Goal: Task Accomplishment & Management: Manage account settings

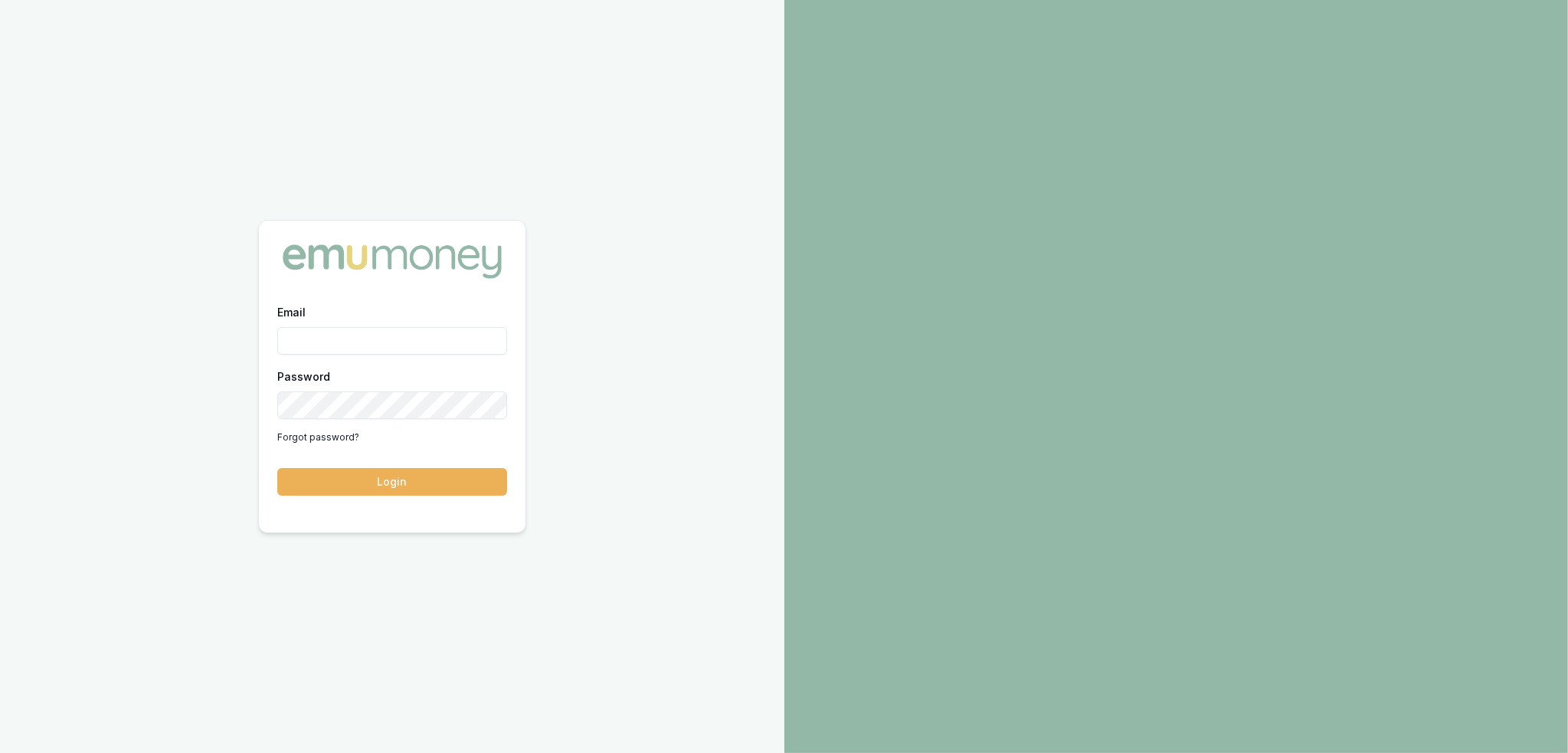
click at [391, 342] on input "Email" at bounding box center [392, 341] width 230 height 28
click at [398, 334] on input "Email" at bounding box center [392, 341] width 230 height 28
type input "robyn.adams@emumoney.com.au"
click at [397, 475] on button "Login" at bounding box center [392, 482] width 230 height 28
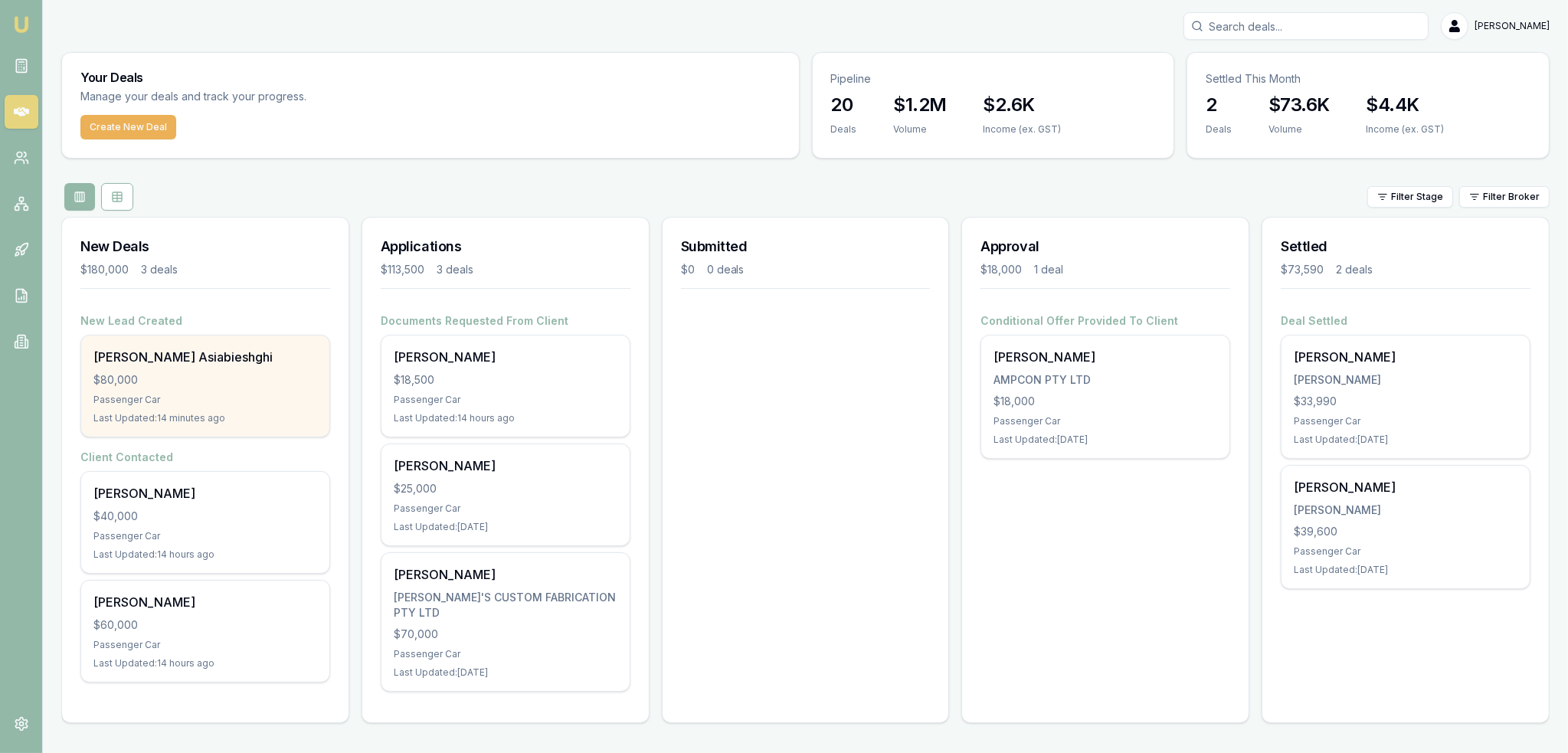
click at [214, 361] on div "[PERSON_NAME] Asiabieshghi" at bounding box center [205, 357] width 224 height 19
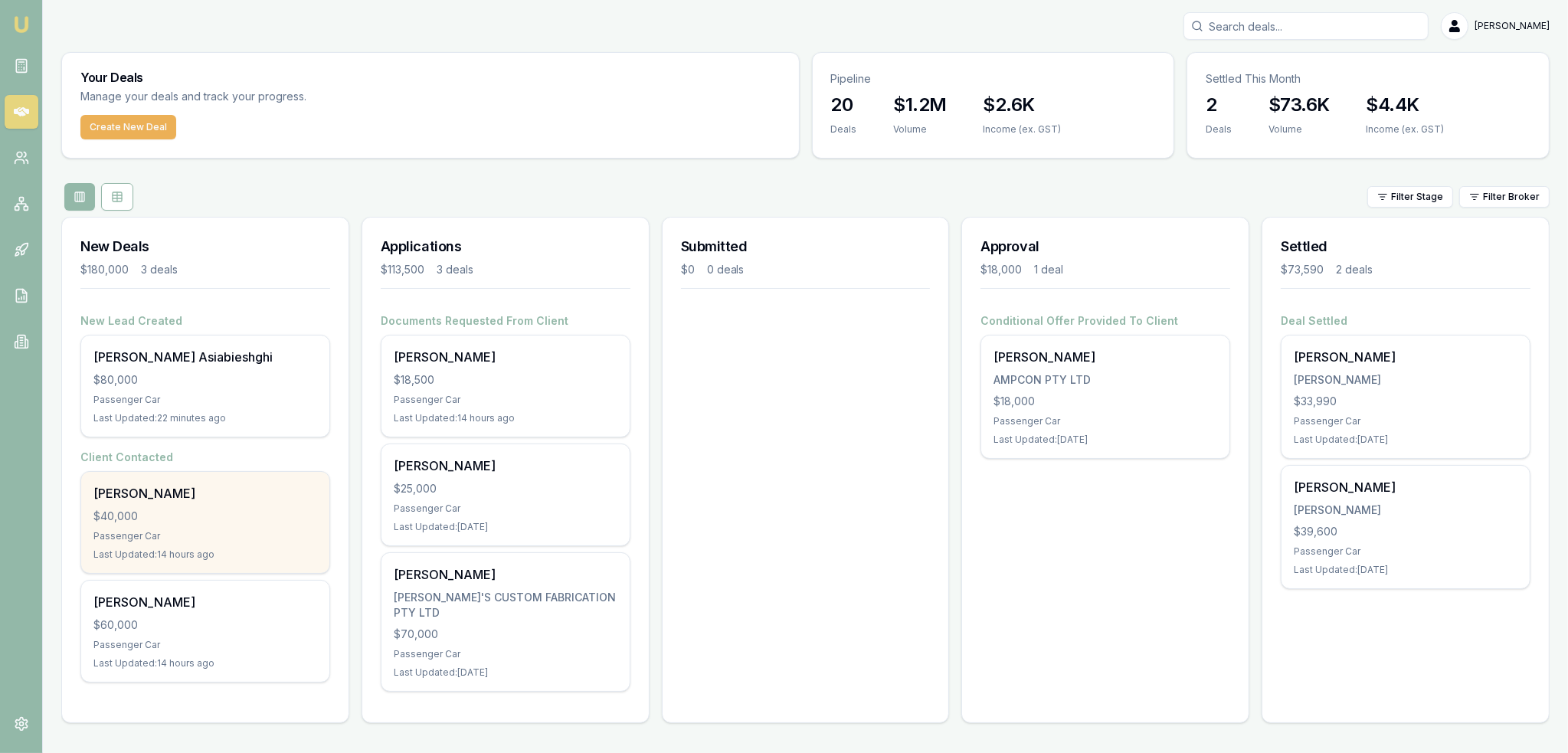
click at [177, 490] on div "Maddisson Wickham" at bounding box center [205, 493] width 224 height 19
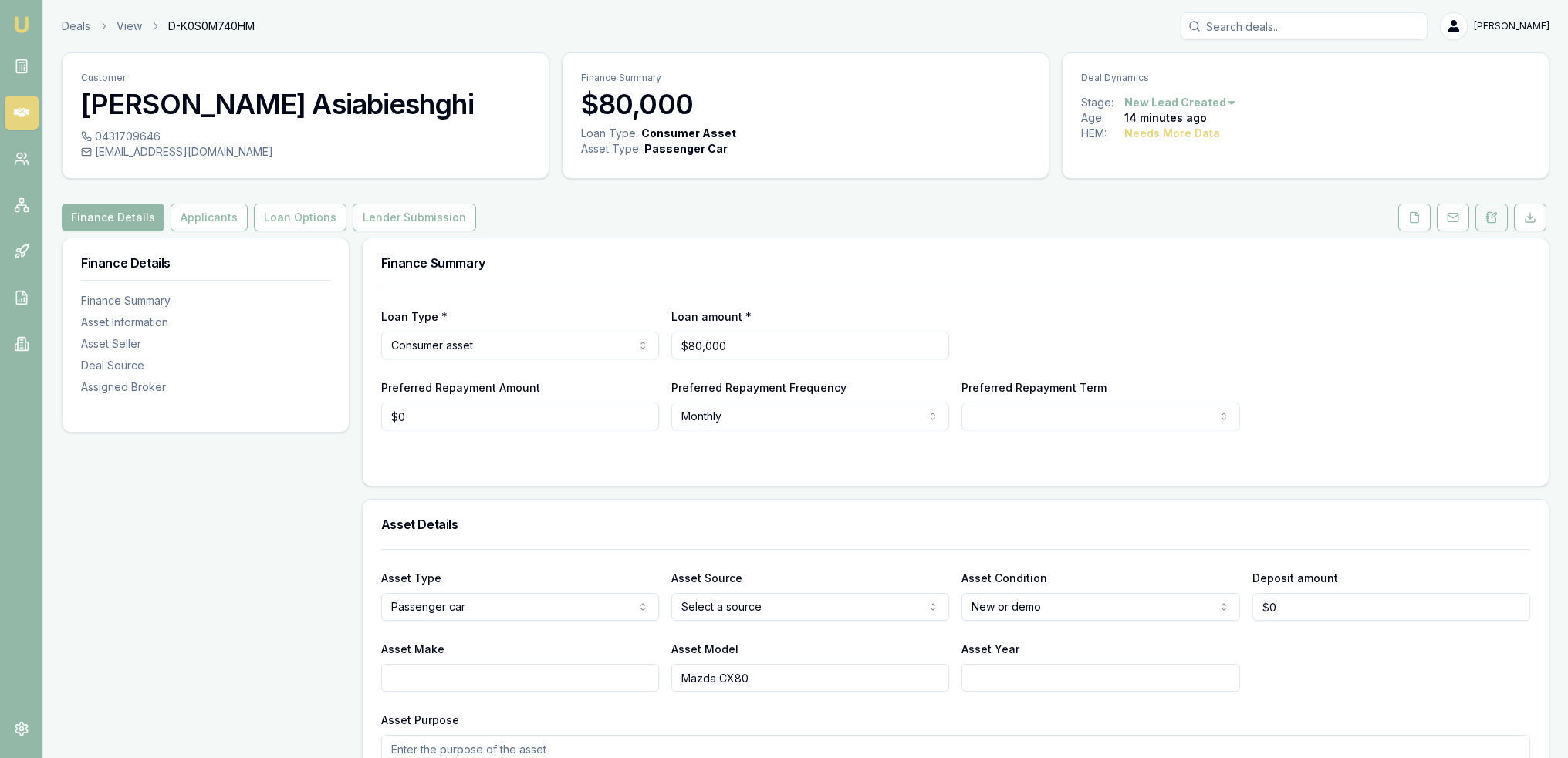
click at [1491, 221] on icon at bounding box center [1492, 217] width 9 height 10
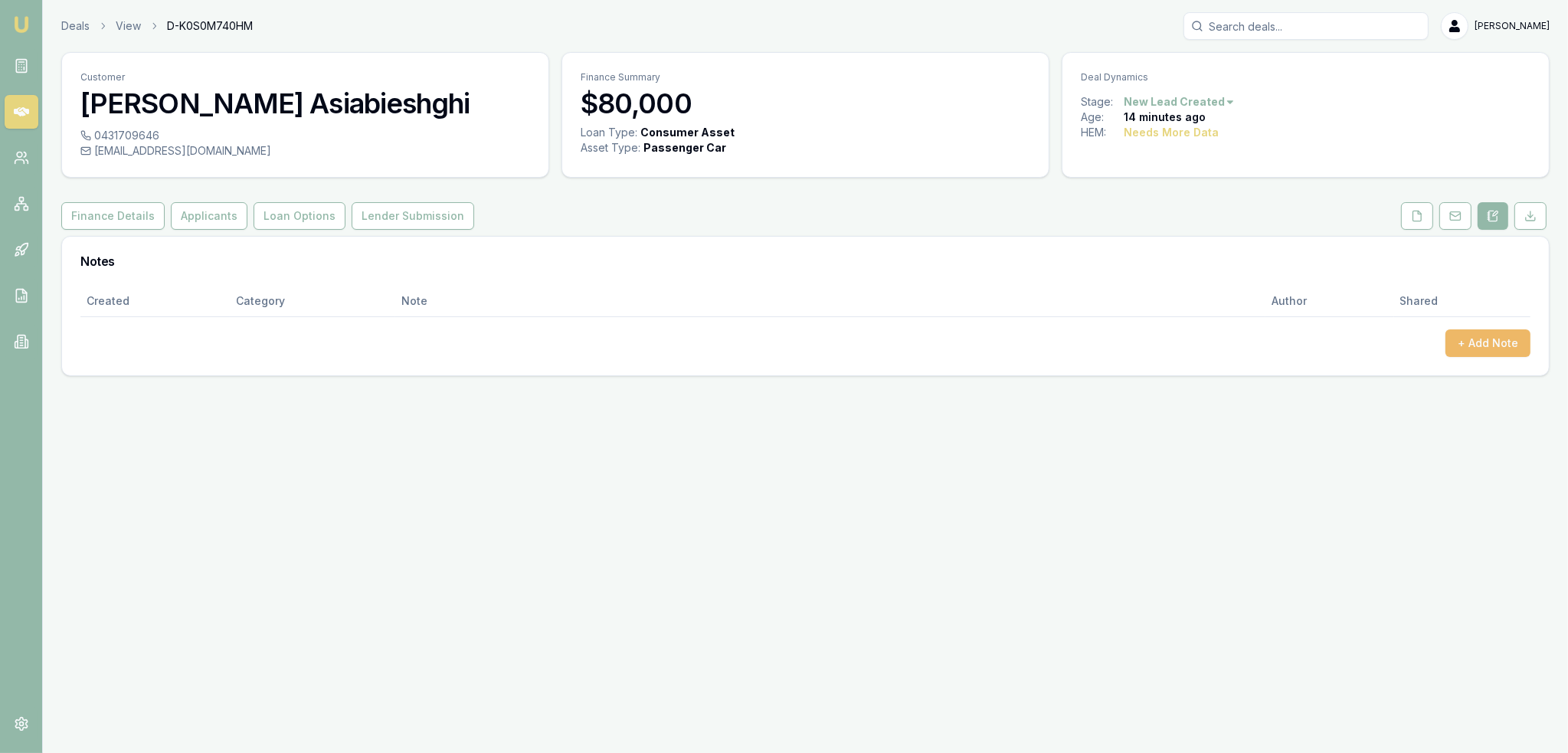
click at [1487, 334] on button "+ Add Note" at bounding box center [1488, 343] width 85 height 28
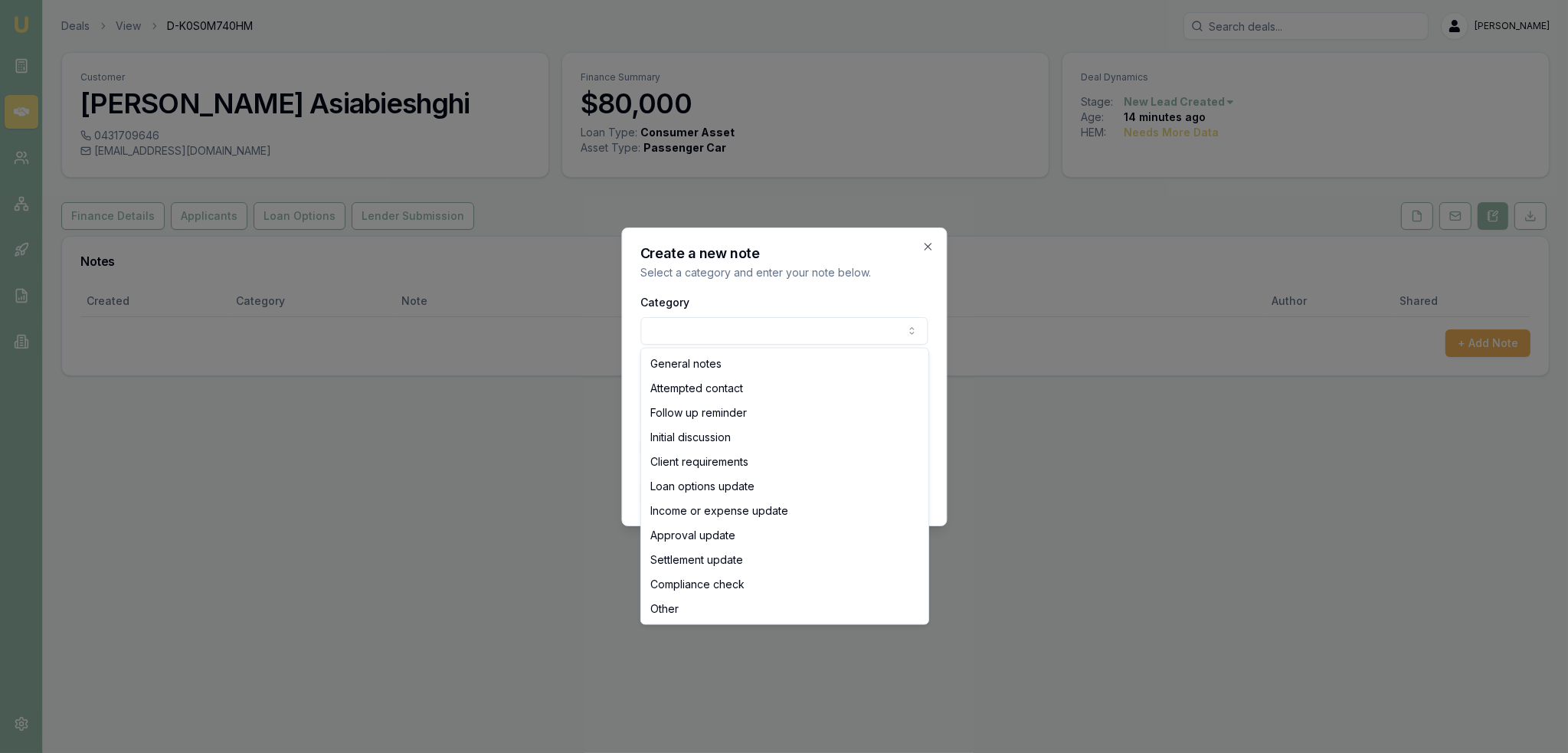
click at [686, 328] on body "Emu Broker Deals View D-K0S0M740HM [PERSON_NAME] Toggle Menu Customer [PERSON_N…" at bounding box center [784, 376] width 1568 height 753
select select "ATTEMPTED_CONTACT"
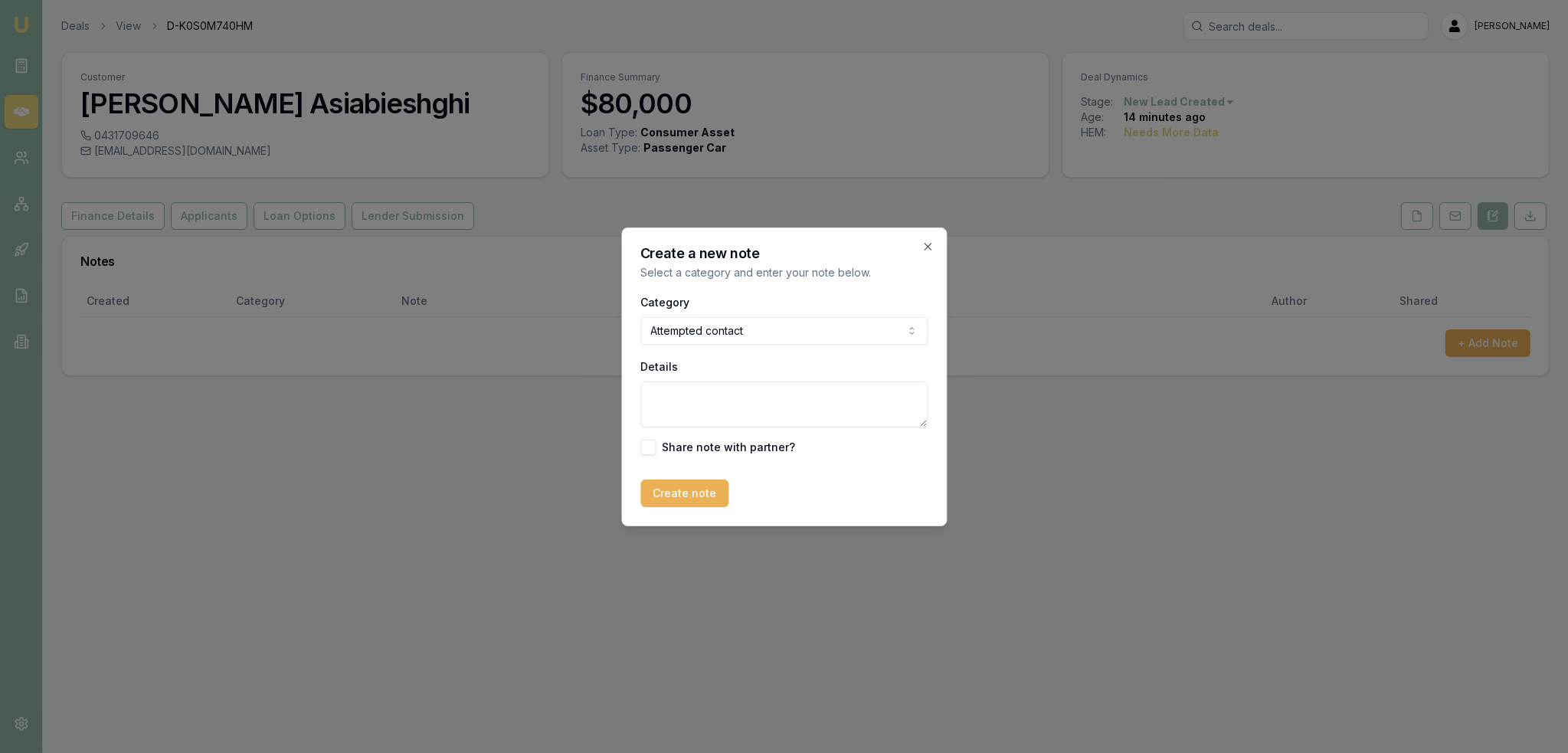
click at [681, 405] on textarea "Details" at bounding box center [784, 404] width 287 height 46
type textarea "O"
type textarea "Intro text sent"
drag, startPoint x: 696, startPoint y: 508, endPoint x: 692, endPoint y: 495, distance: 13.6
click at [695, 503] on div "Create a new note Select a category and enter your note below. Category Attempt…" at bounding box center [784, 377] width 325 height 299
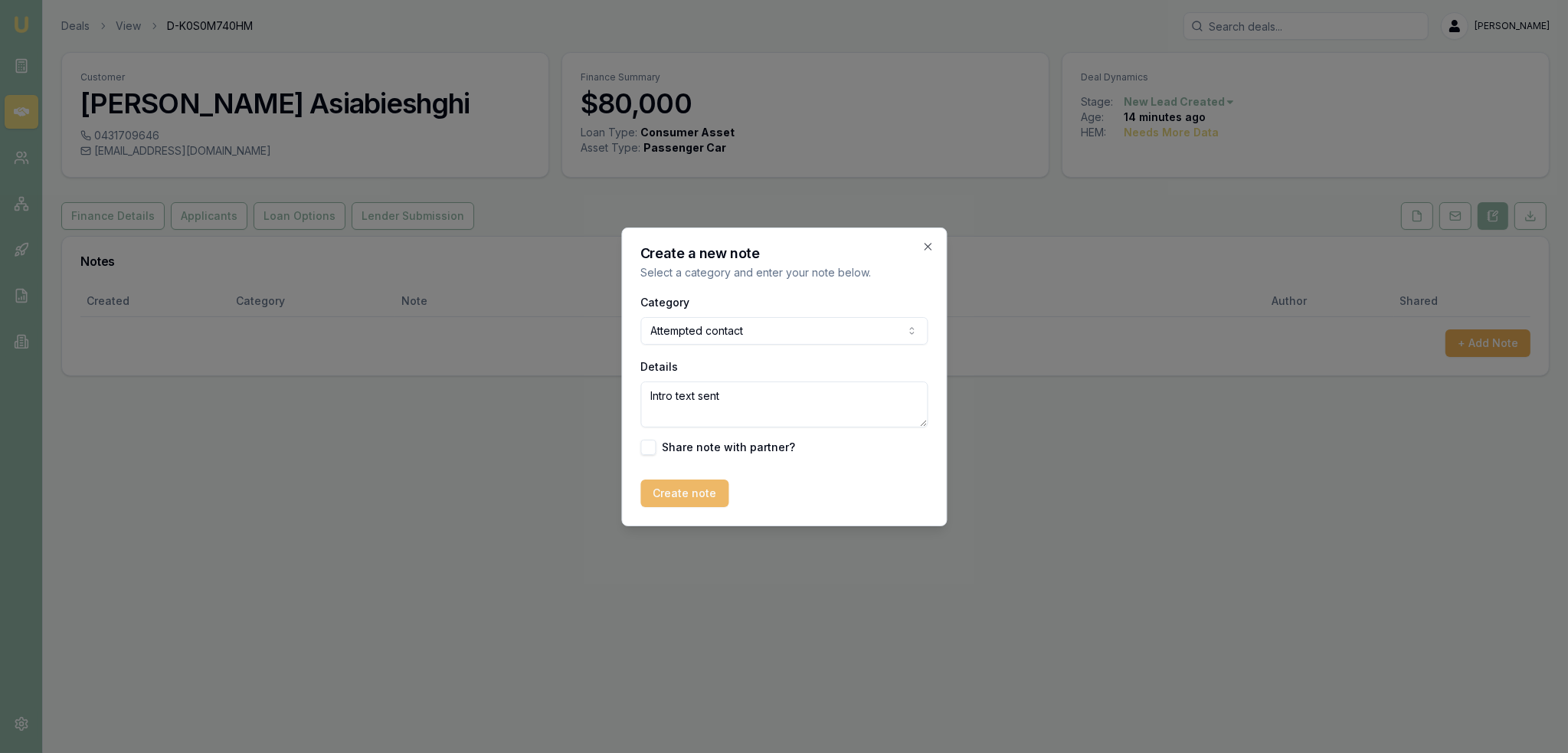
click at [692, 495] on button "Create note" at bounding box center [684, 493] width 88 height 28
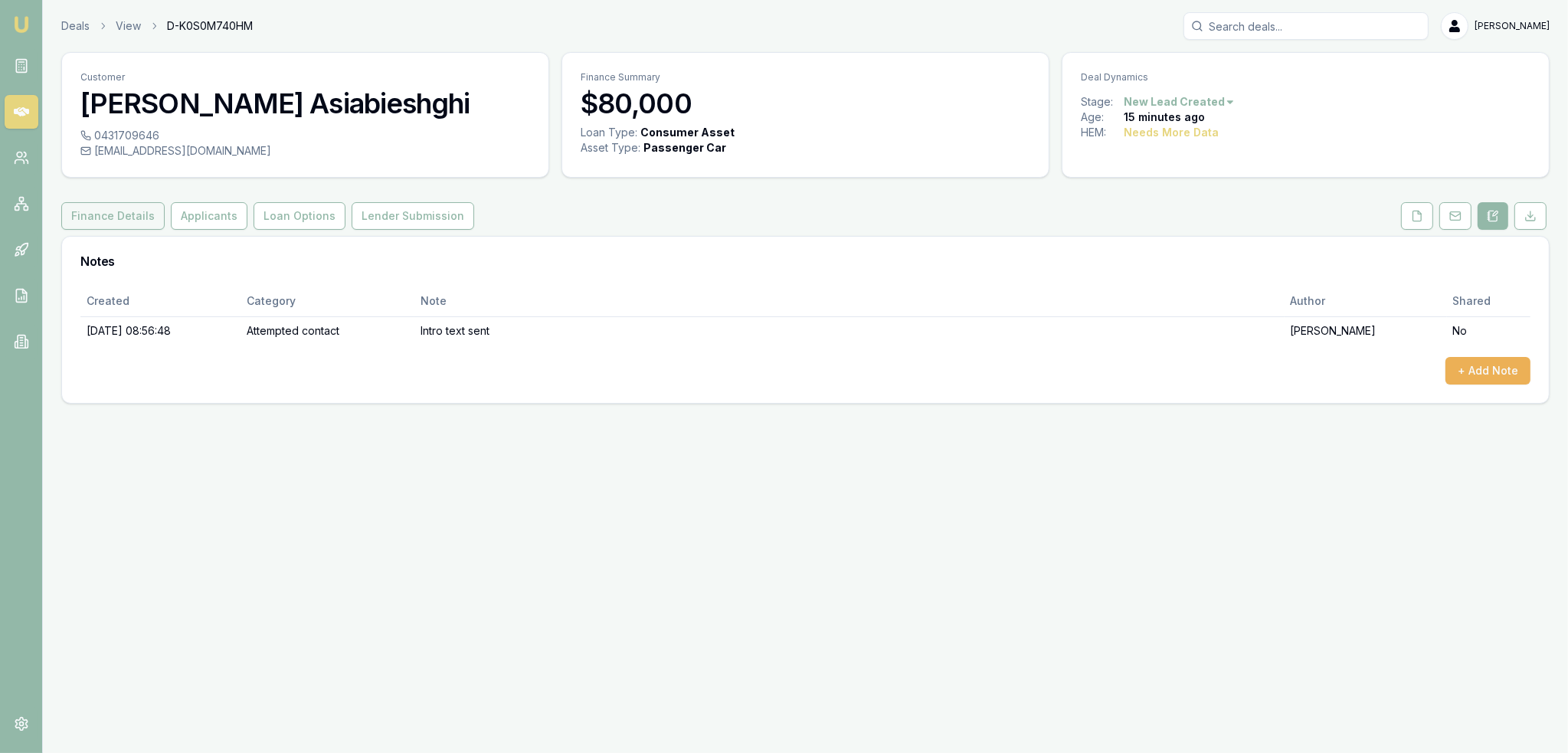
click at [115, 216] on button "Finance Details" at bounding box center [113, 216] width 104 height 28
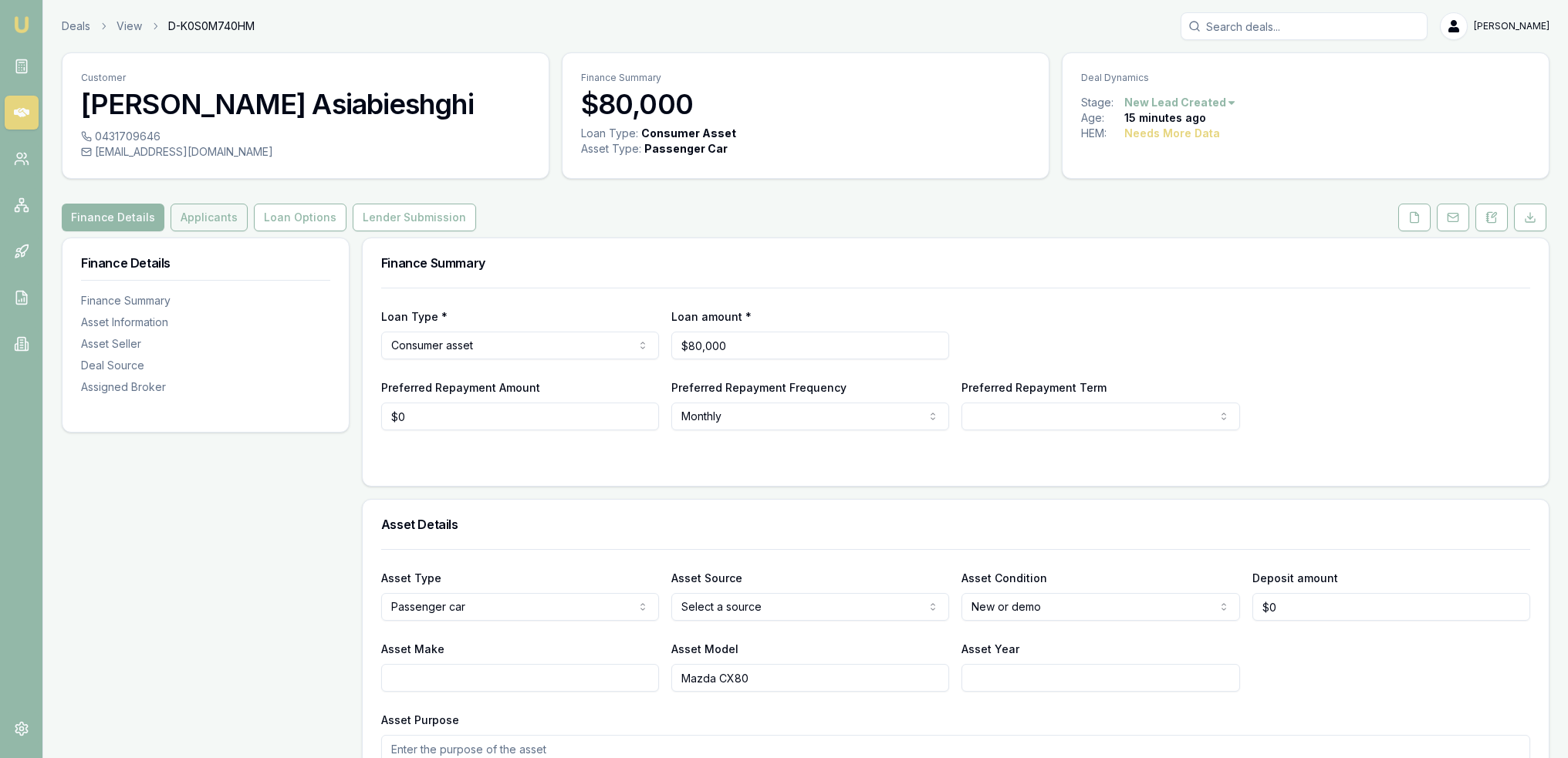
click at [190, 207] on button "Applicants" at bounding box center [209, 218] width 77 height 28
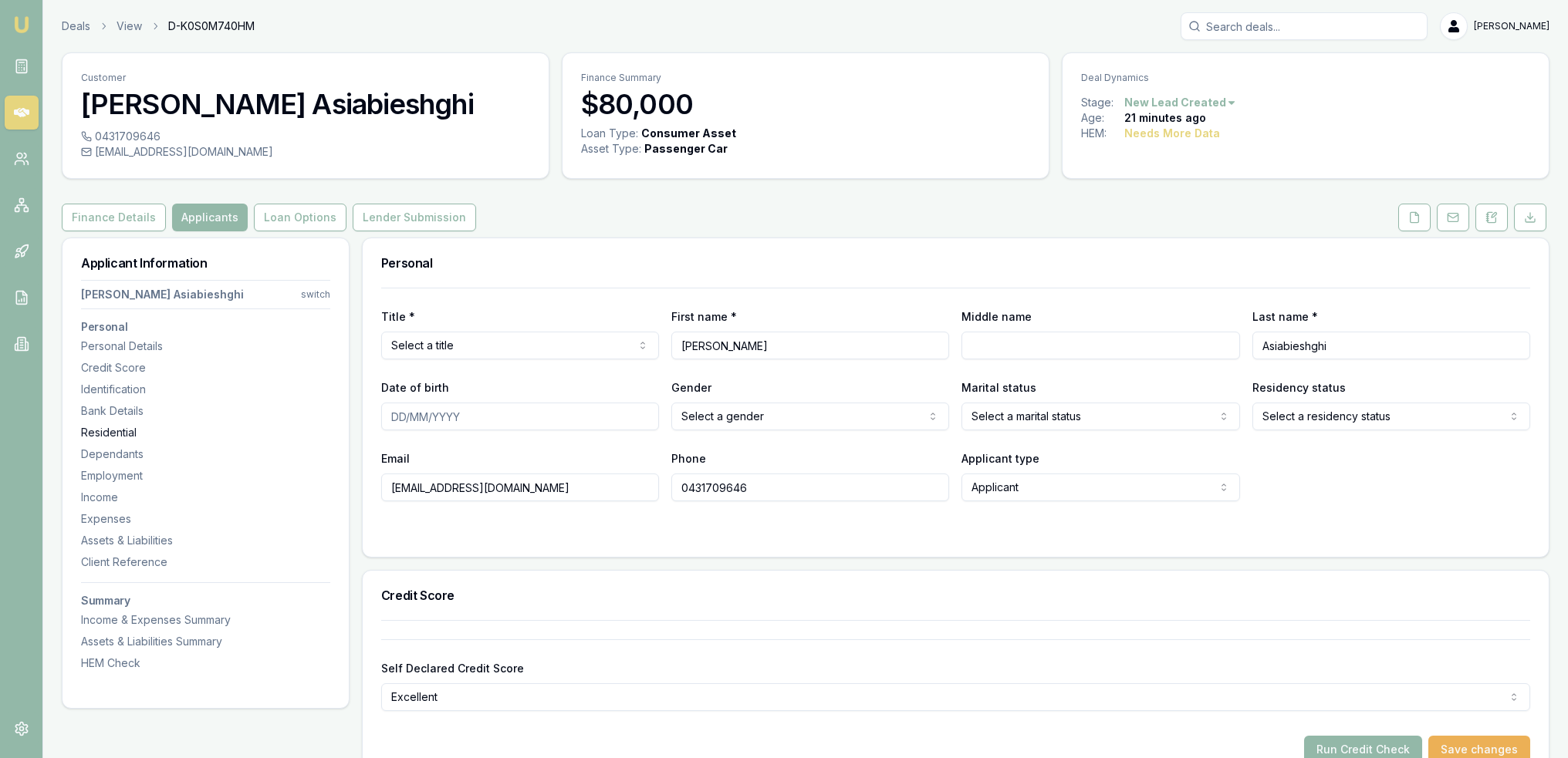
click at [92, 430] on div "Residential" at bounding box center [206, 433] width 250 height 16
click at [1494, 225] on button at bounding box center [1492, 218] width 33 height 28
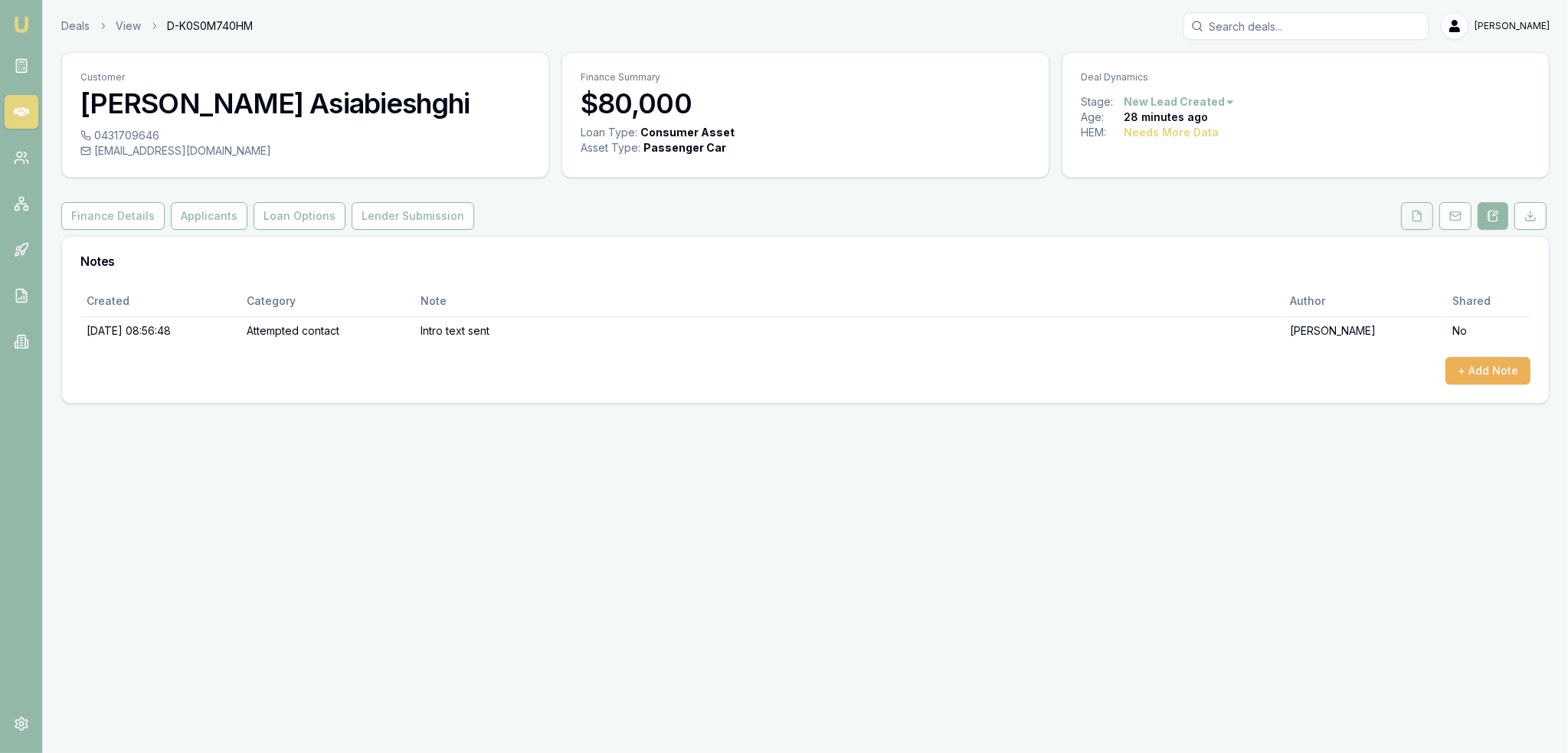
click at [1415, 218] on icon at bounding box center [1417, 216] width 12 height 12
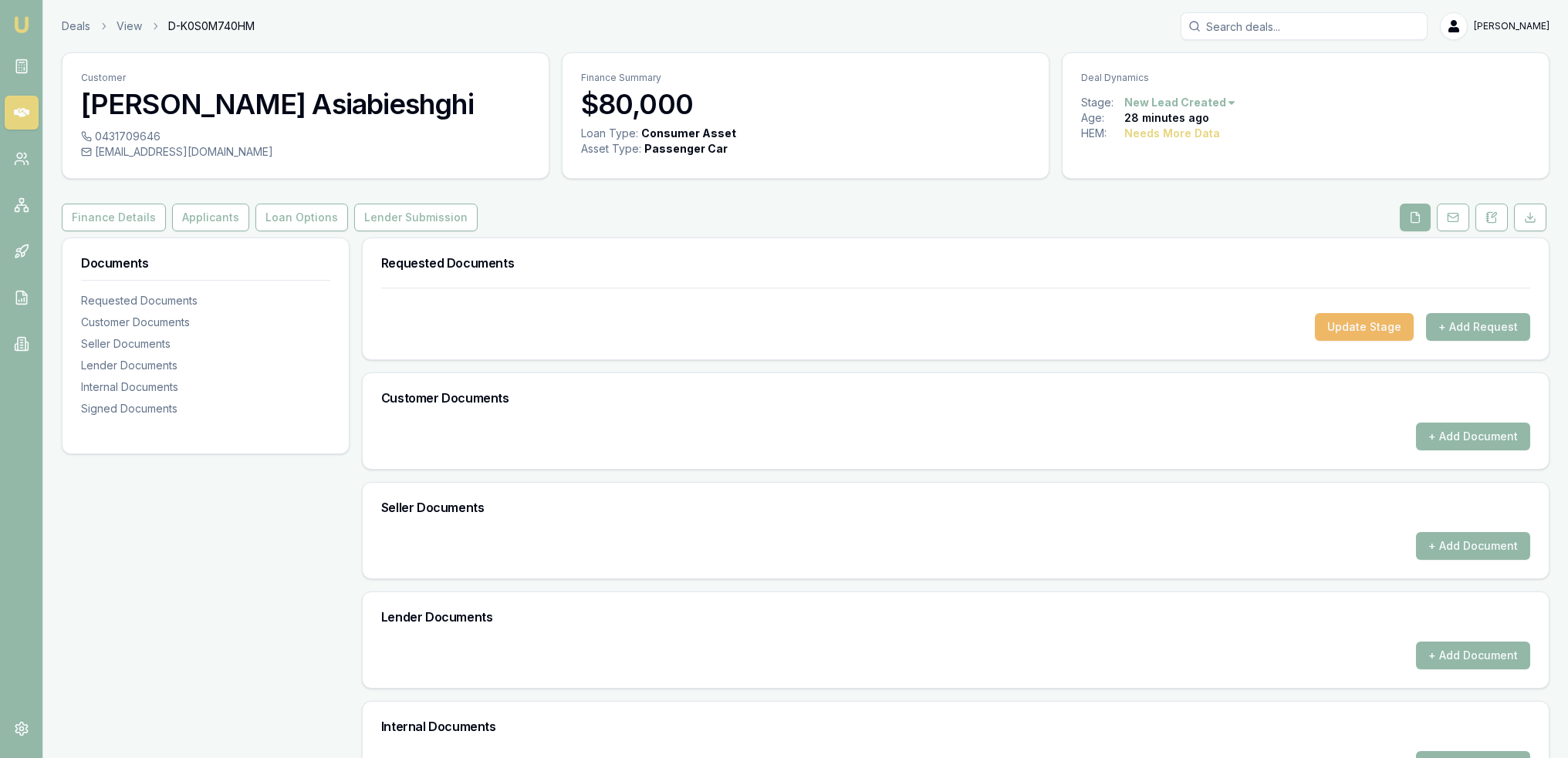
click at [1373, 322] on button "Update Stage" at bounding box center [1364, 328] width 99 height 28
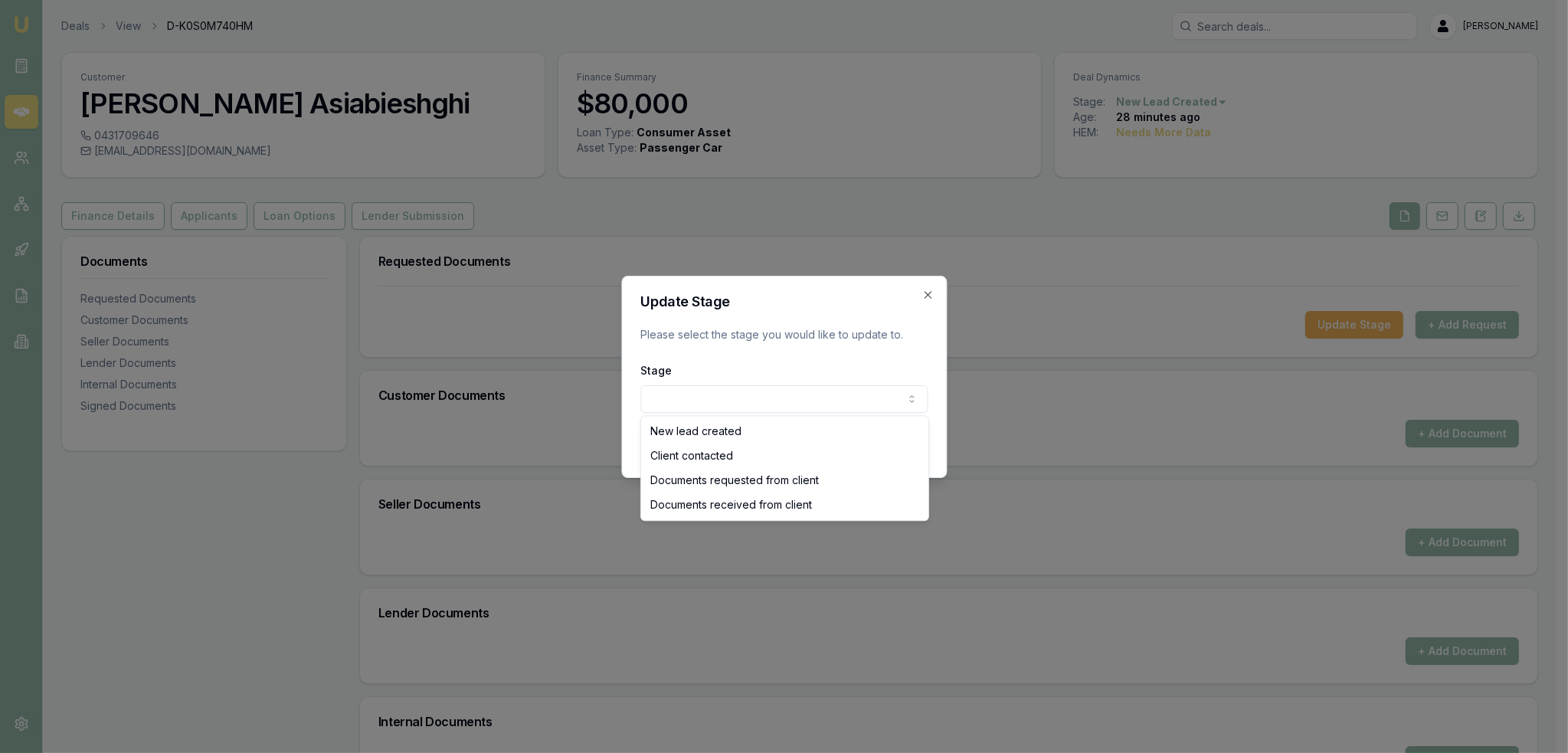
click at [803, 403] on body "Emu Broker Deals View D-K0S0M740HM Robyn Adams Toggle Menu Customer Mehrnaz Asi…" at bounding box center [778, 376] width 1556 height 753
select select "CLIENT_CONTACTED"
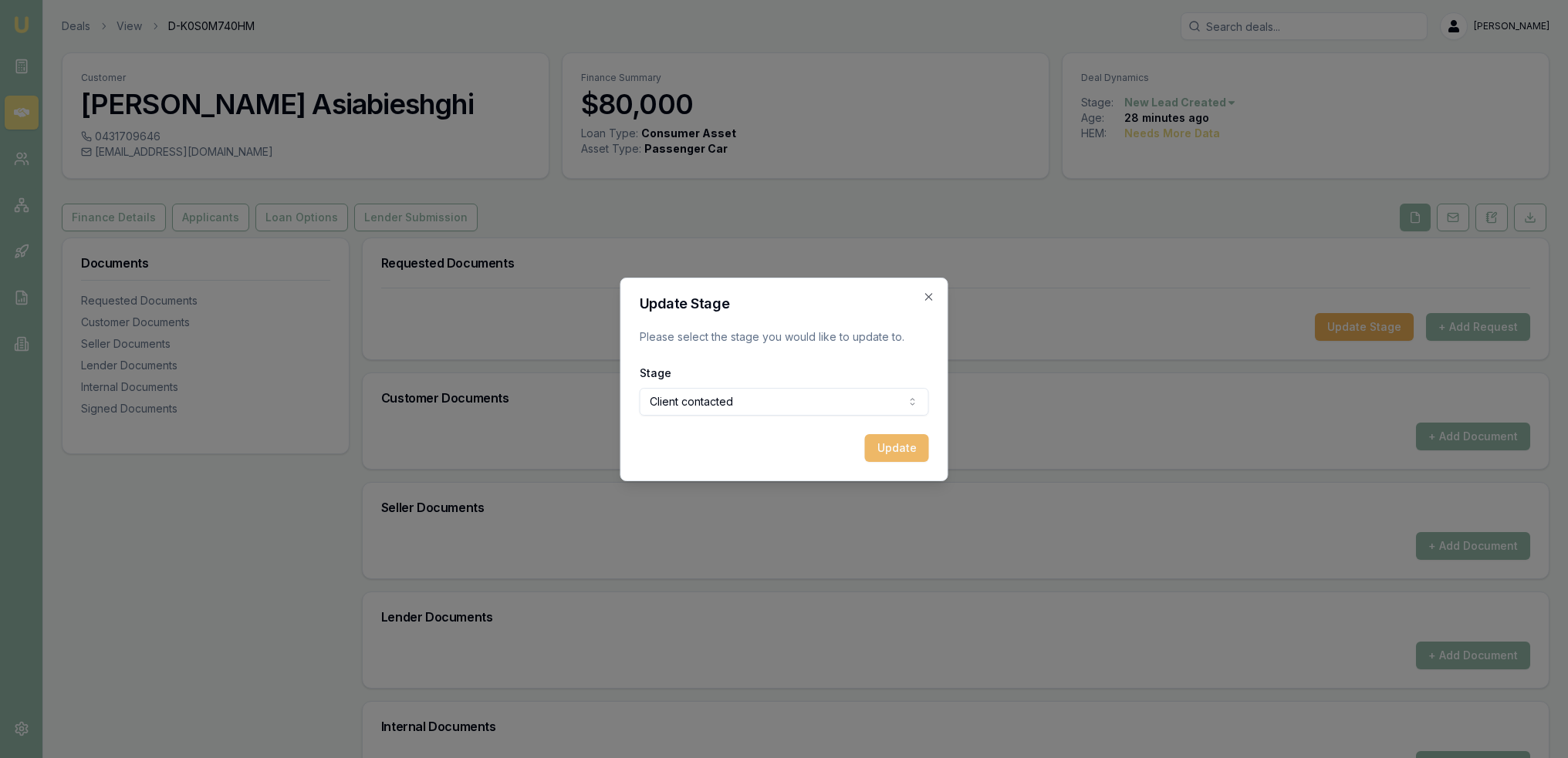
click at [910, 445] on button "Update" at bounding box center [897, 448] width 64 height 28
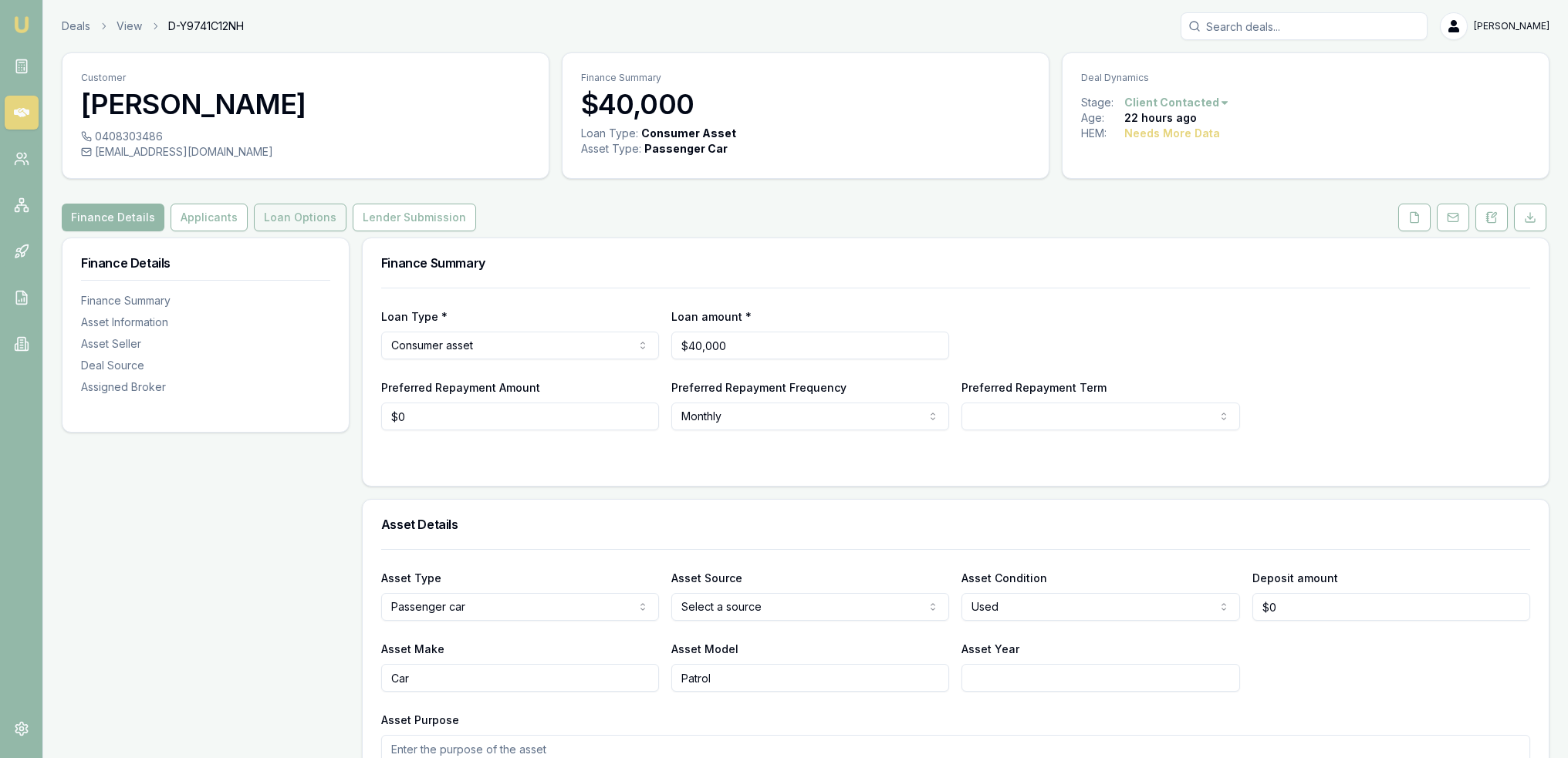
click at [278, 224] on button "Loan Options" at bounding box center [300, 218] width 93 height 28
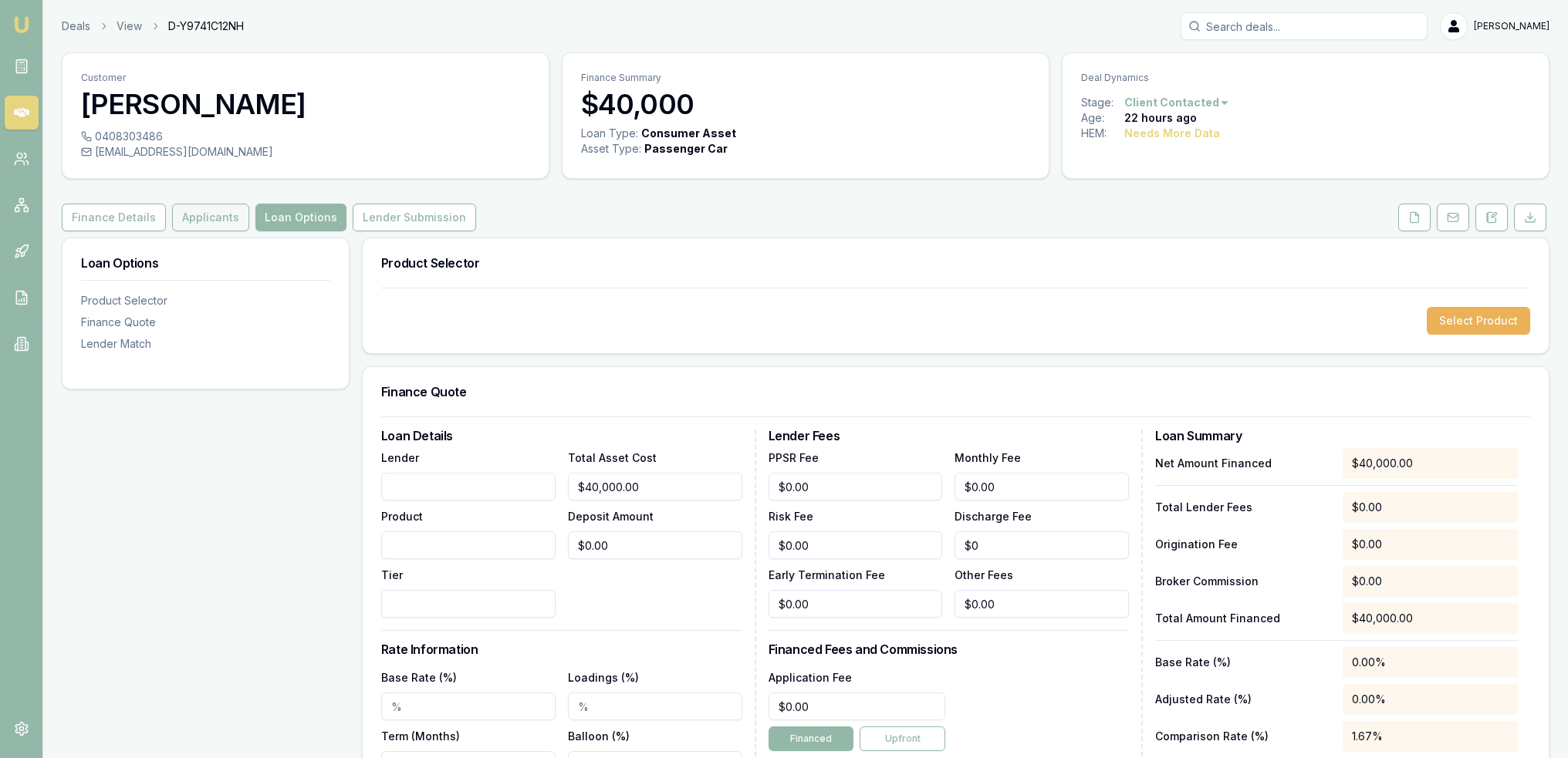
click at [193, 212] on button "Applicants" at bounding box center [211, 218] width 77 height 28
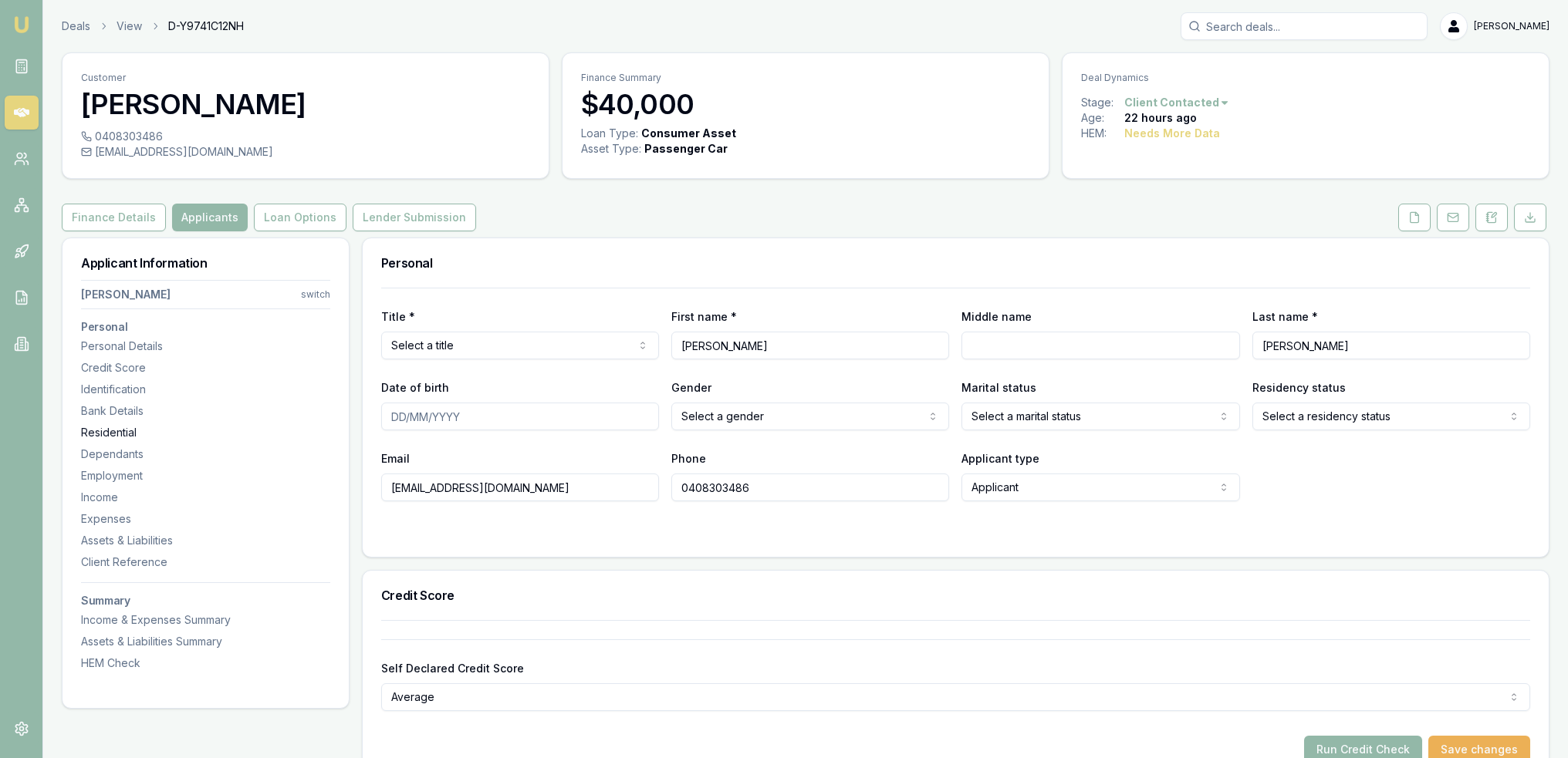
click at [125, 427] on div "Residential" at bounding box center [206, 433] width 250 height 16
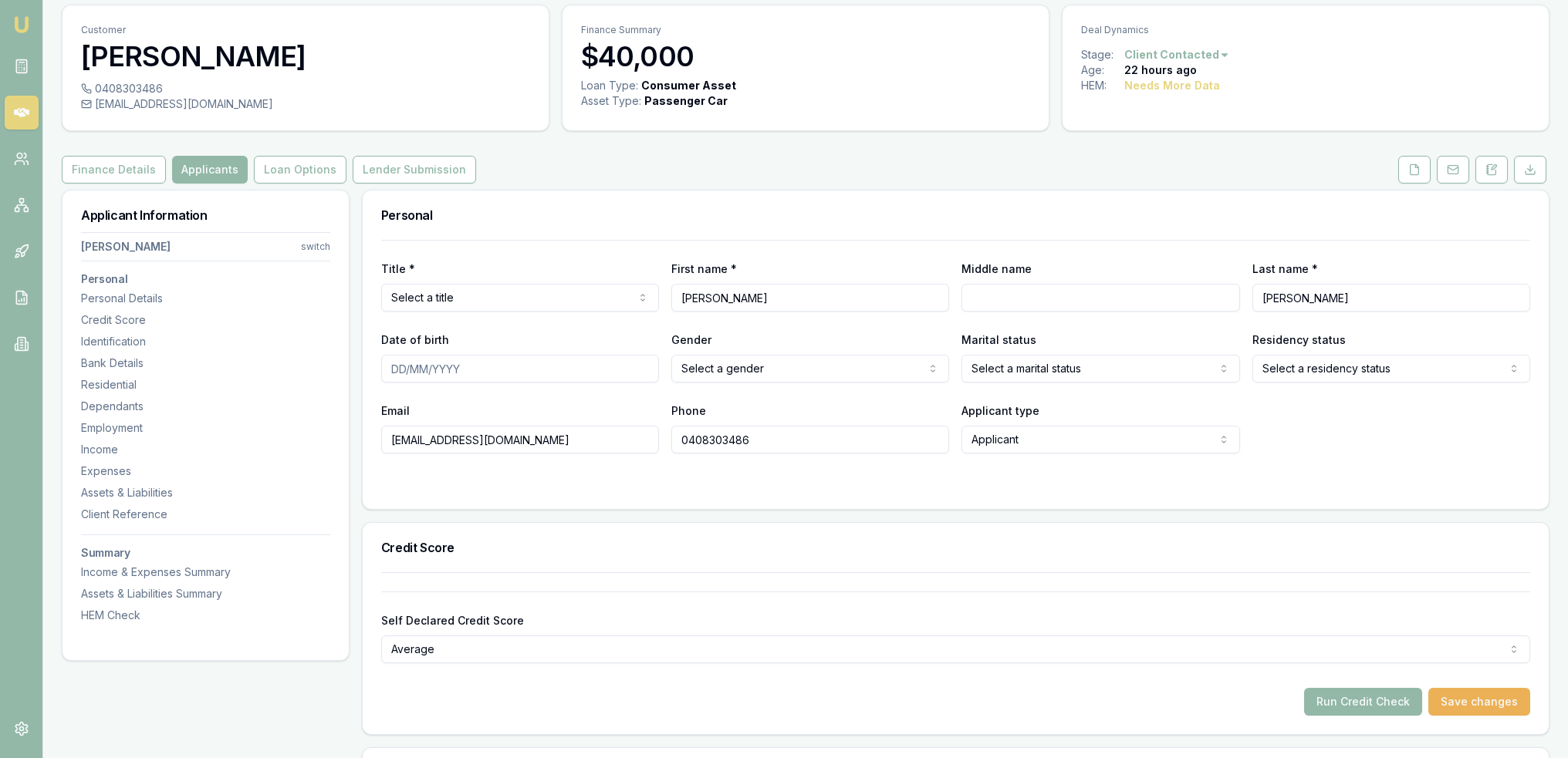
scroll to position [23, 0]
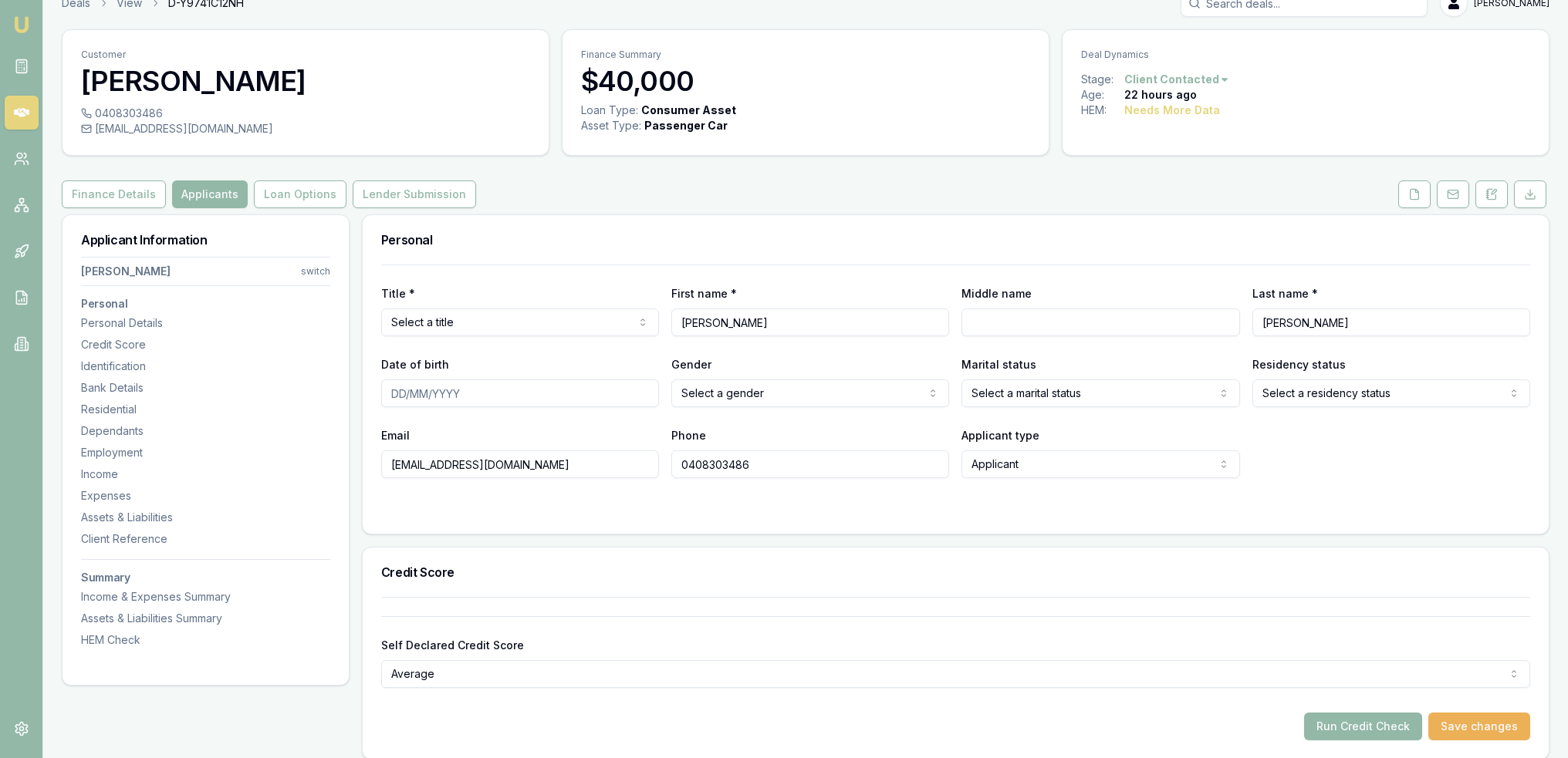
drag, startPoint x: 1498, startPoint y: 192, endPoint x: 1513, endPoint y: 162, distance: 33.5
click at [1498, 192] on button at bounding box center [1492, 194] width 33 height 28
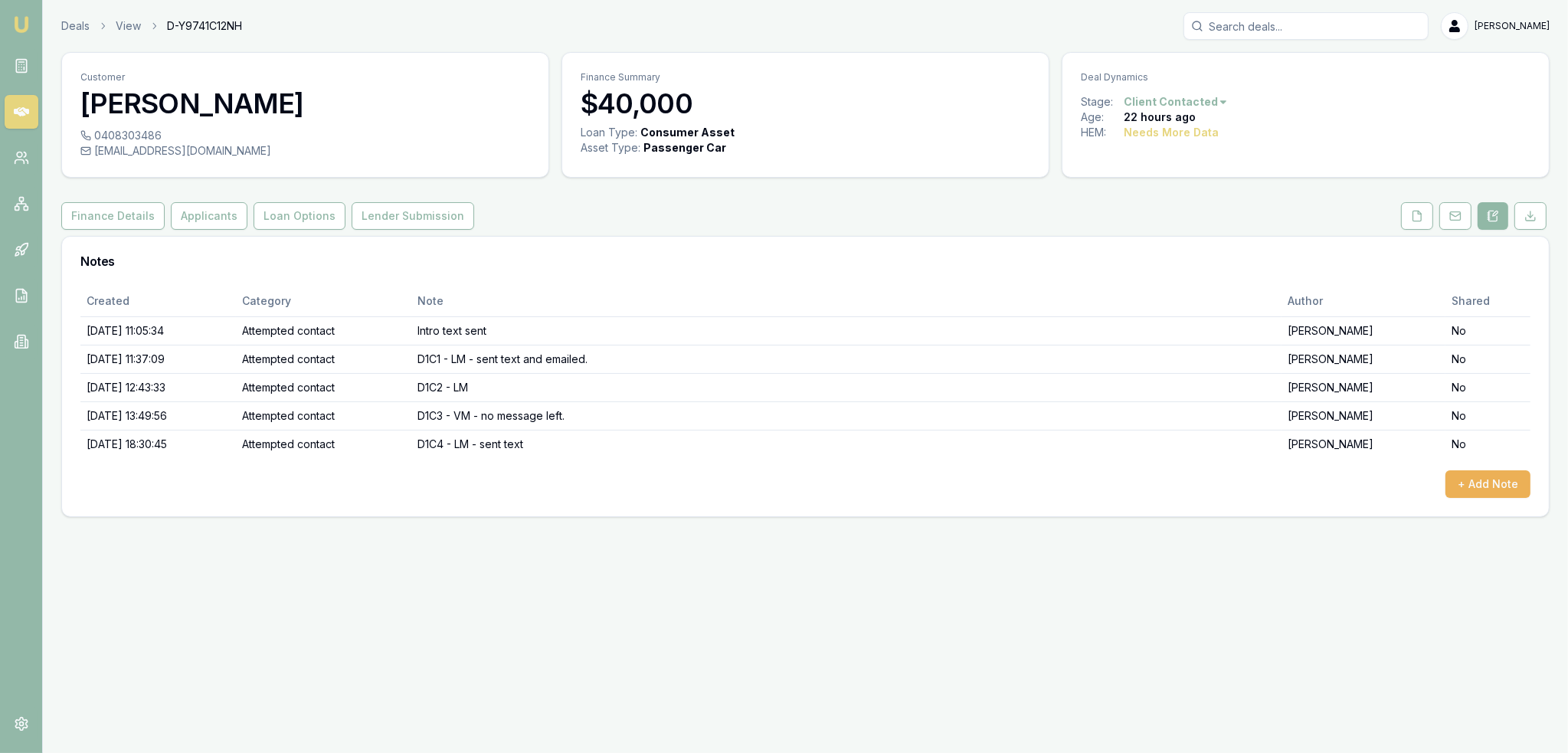
click at [1485, 211] on button at bounding box center [1493, 216] width 31 height 28
click at [1483, 472] on button "+ Add Note" at bounding box center [1488, 484] width 85 height 28
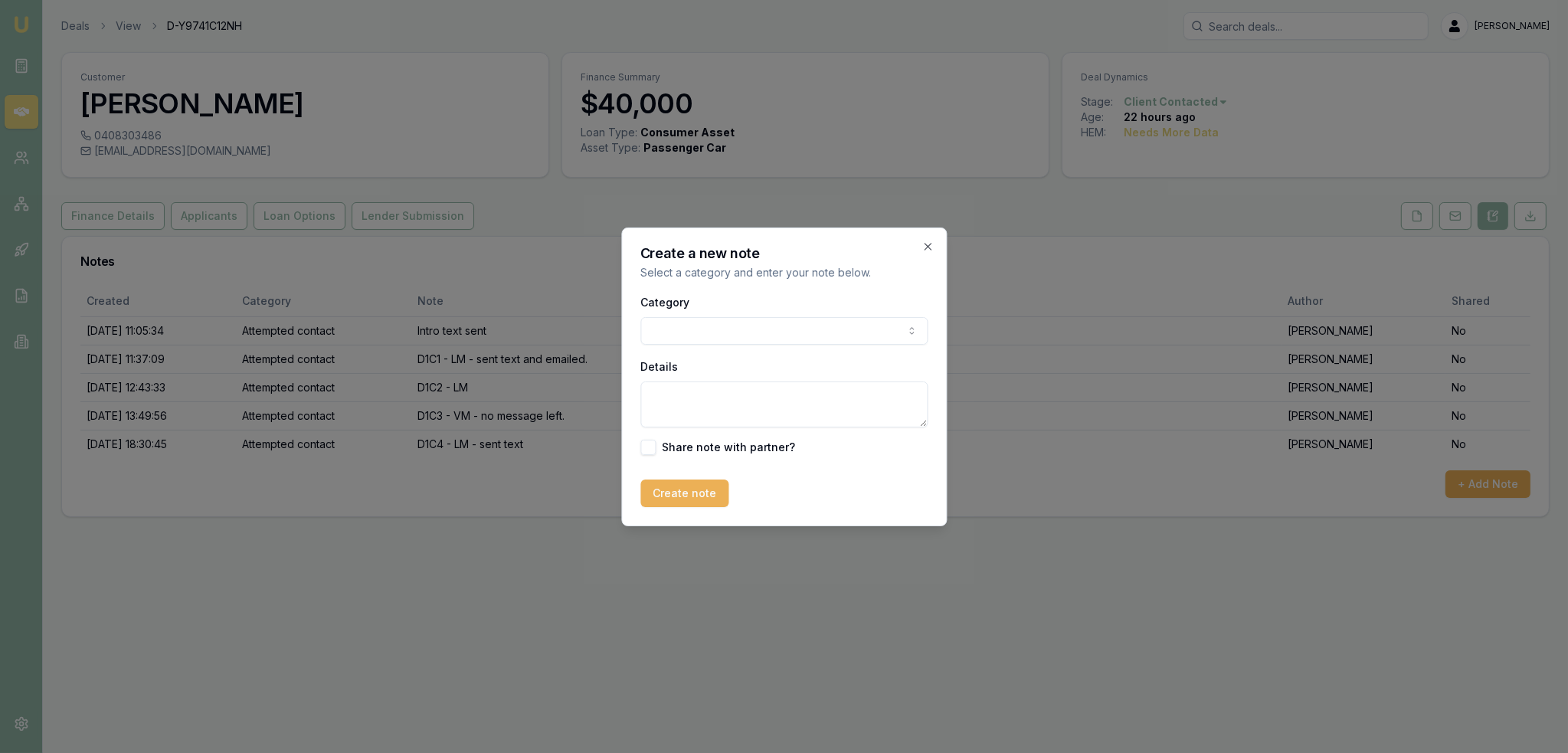
click at [718, 337] on body "Emu Broker Deals View D-Y9741C12NH Robyn Adams Toggle Menu Customer Maddisson W…" at bounding box center [784, 376] width 1568 height 753
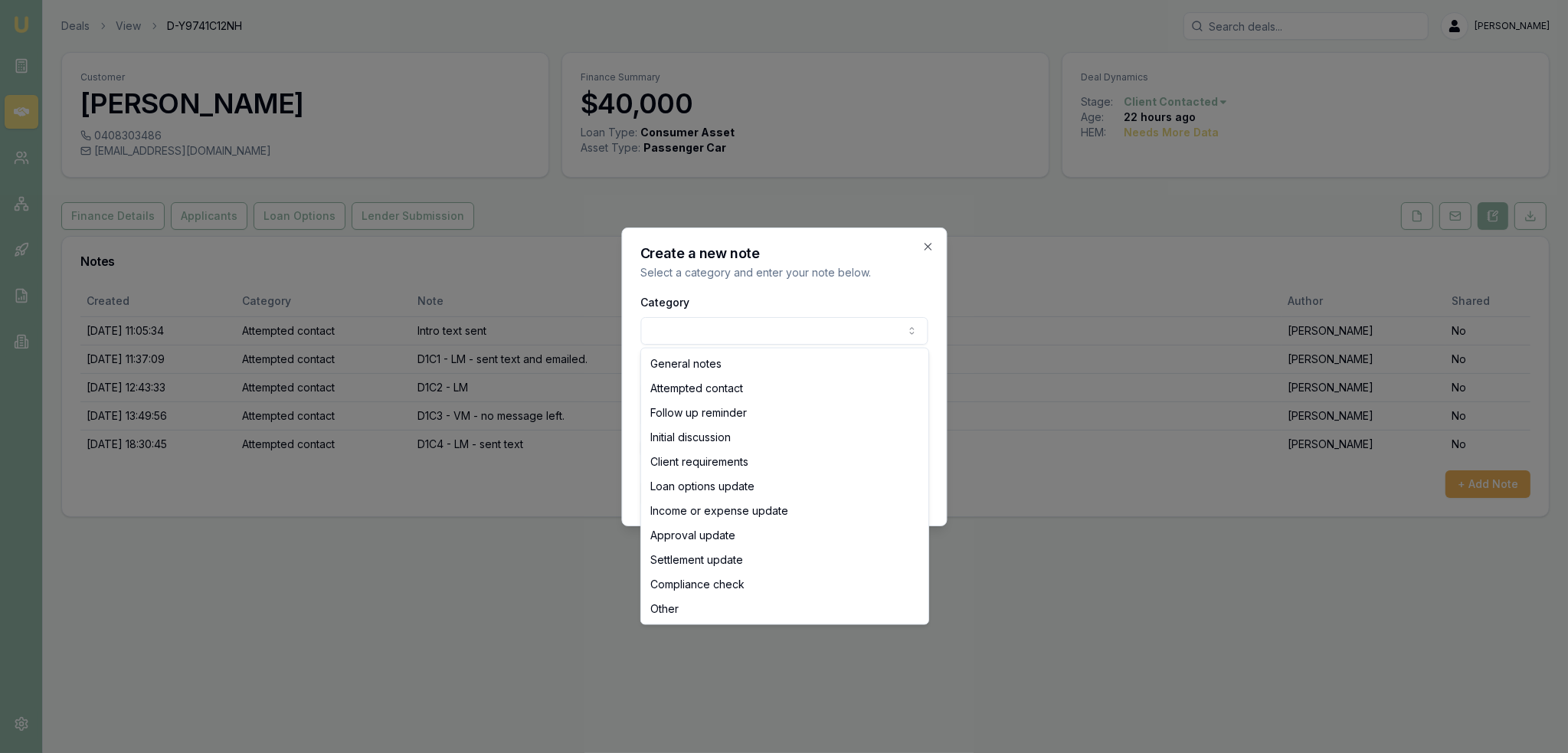
select select "ATTEMPTED_CONTACT"
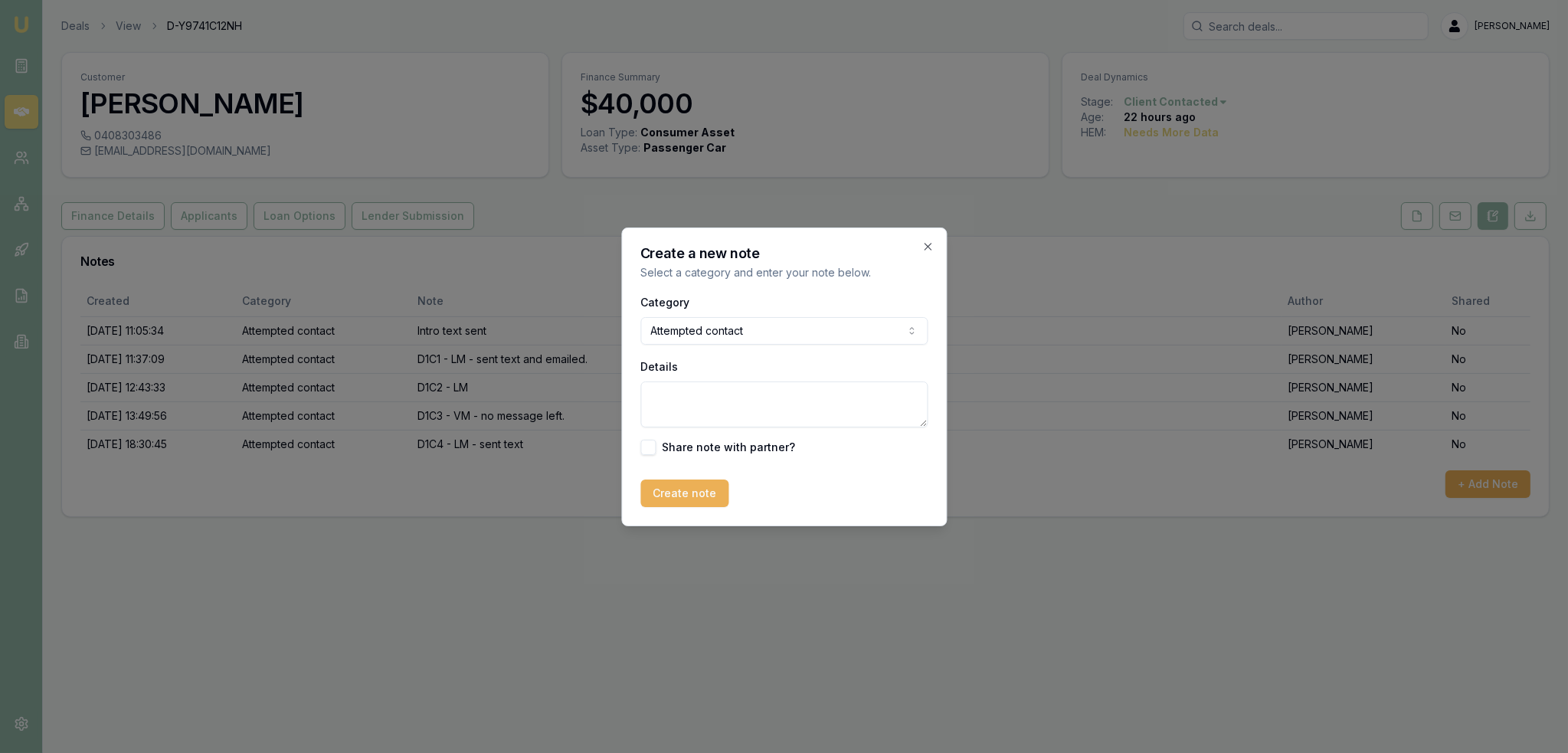
click at [694, 407] on textarea "Details" at bounding box center [784, 404] width 287 height 46
type textarea "D2C1 - LM - sent text and emailed."
click at [676, 495] on button "Create note" at bounding box center [684, 493] width 88 height 28
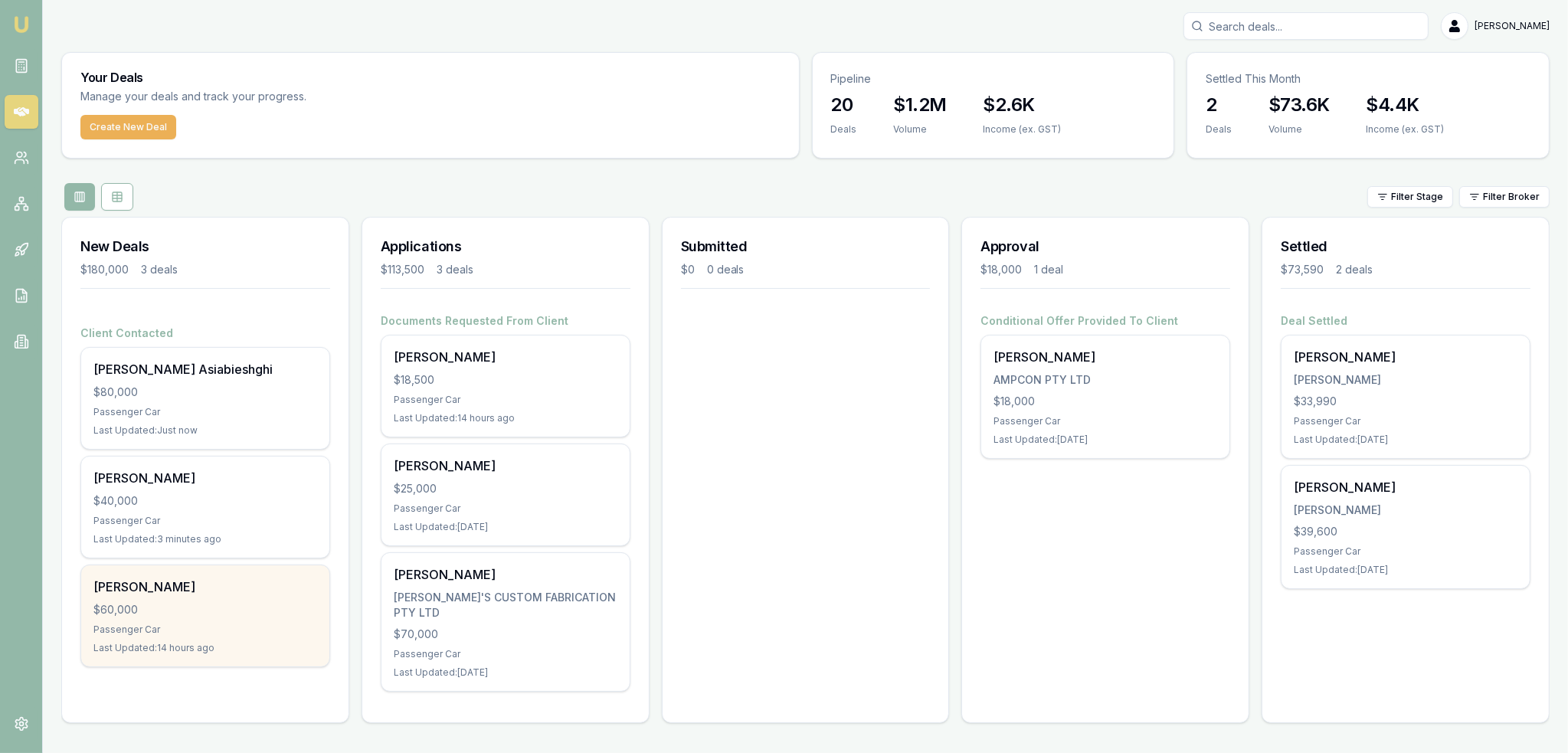
click at [218, 624] on div "Passenger Car" at bounding box center [205, 630] width 224 height 12
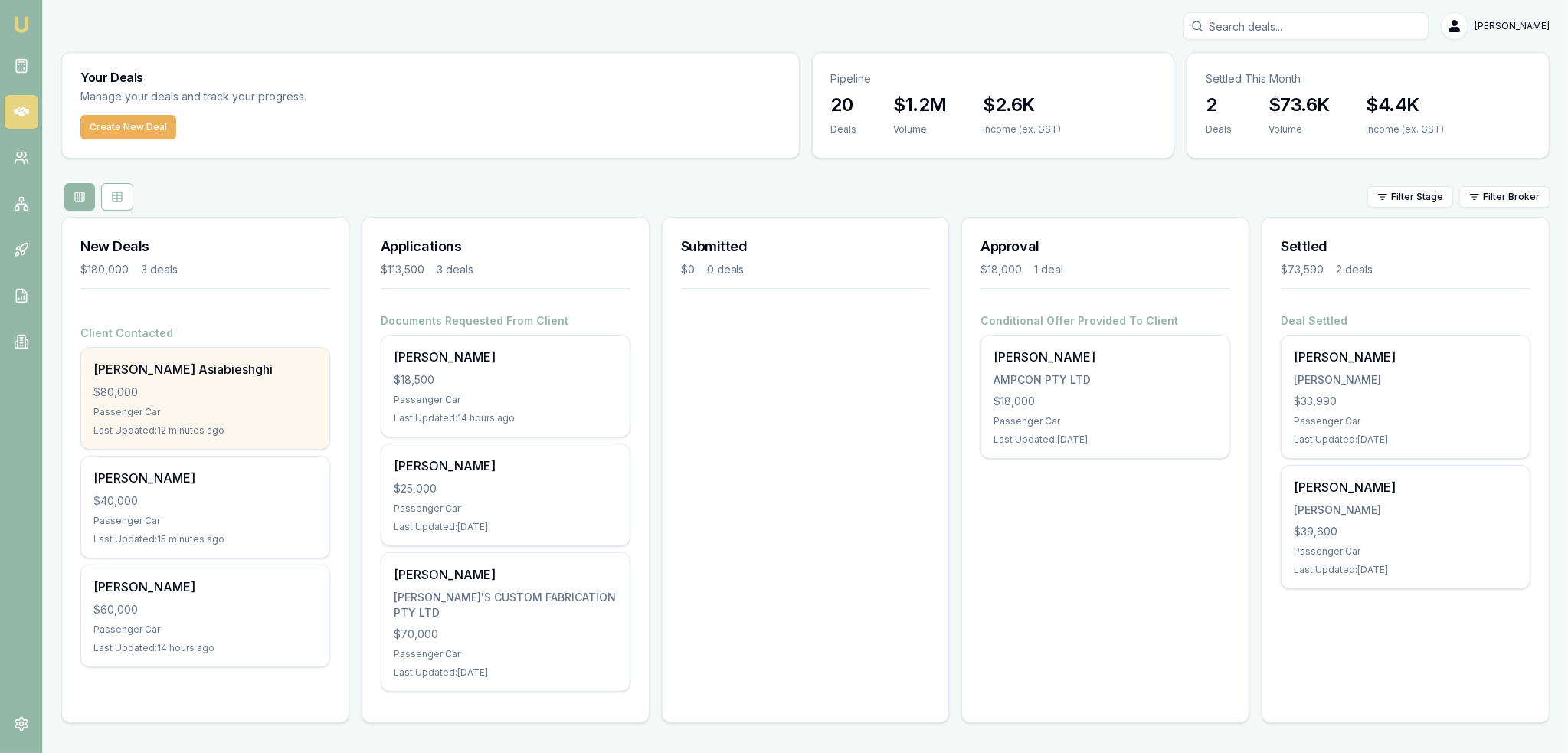
click at [190, 361] on div "[PERSON_NAME] Asiabieshghi" at bounding box center [205, 370] width 224 height 19
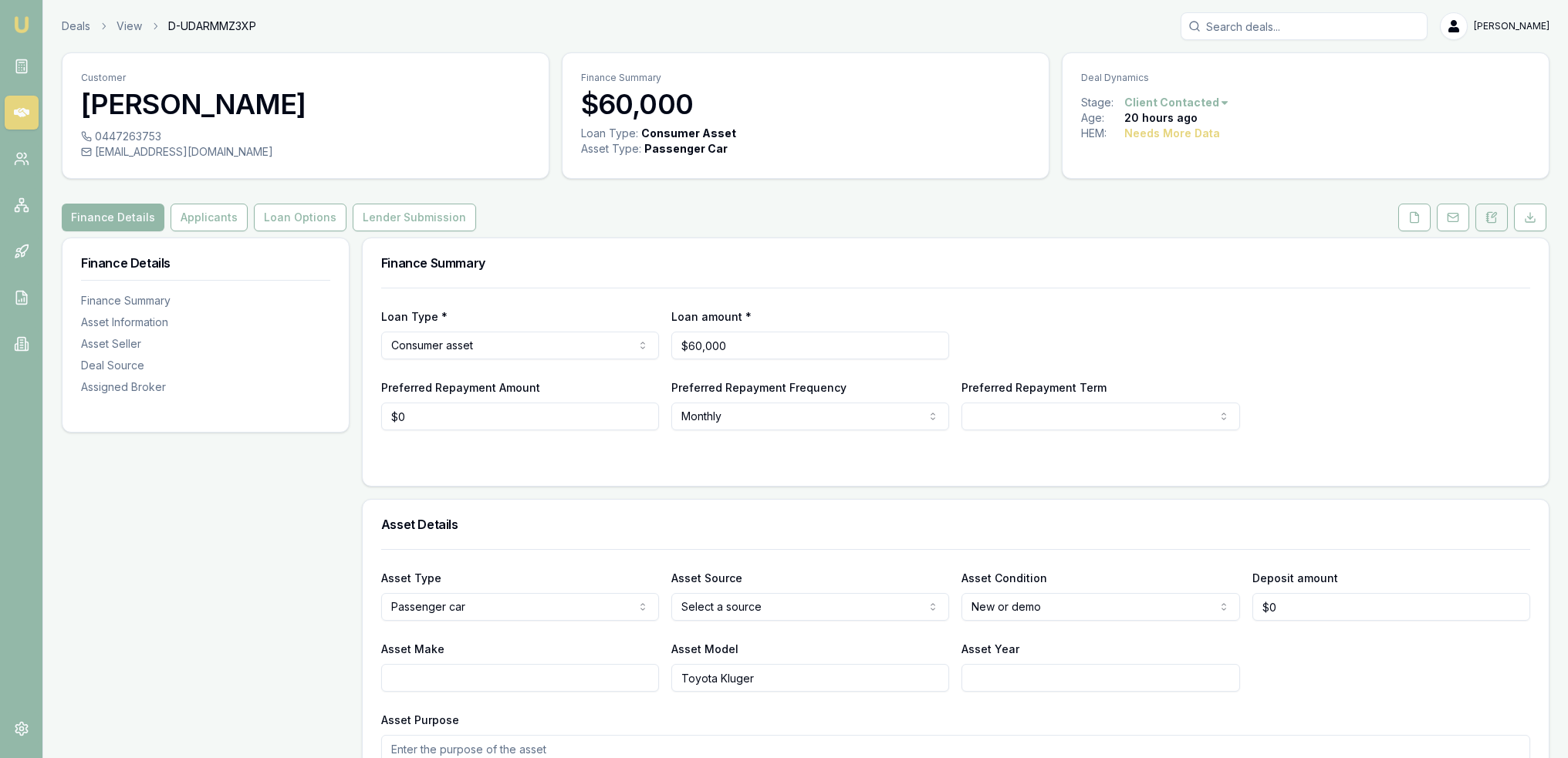
click at [1490, 220] on icon at bounding box center [1492, 218] width 12 height 12
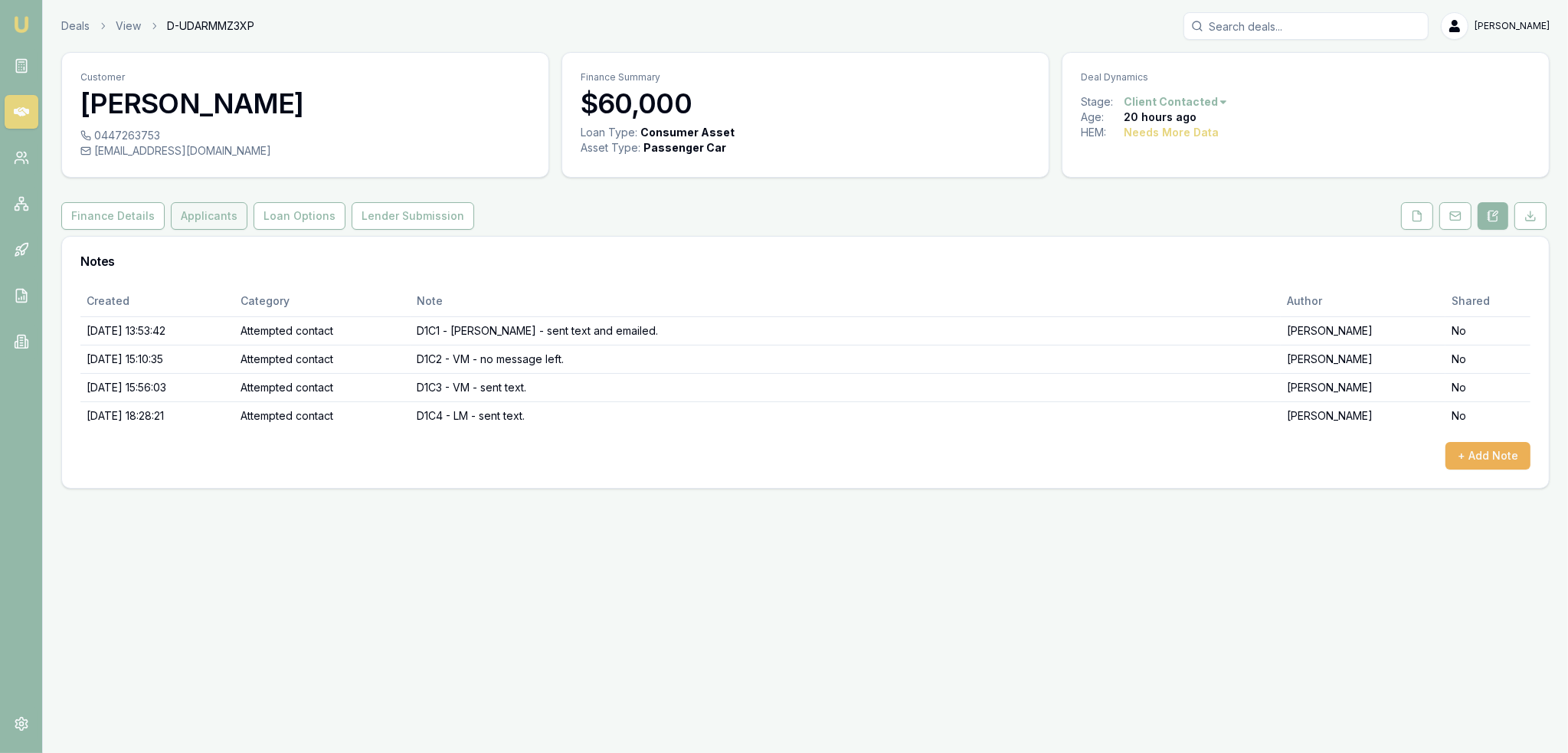
click at [186, 214] on button "Applicants" at bounding box center [209, 216] width 77 height 28
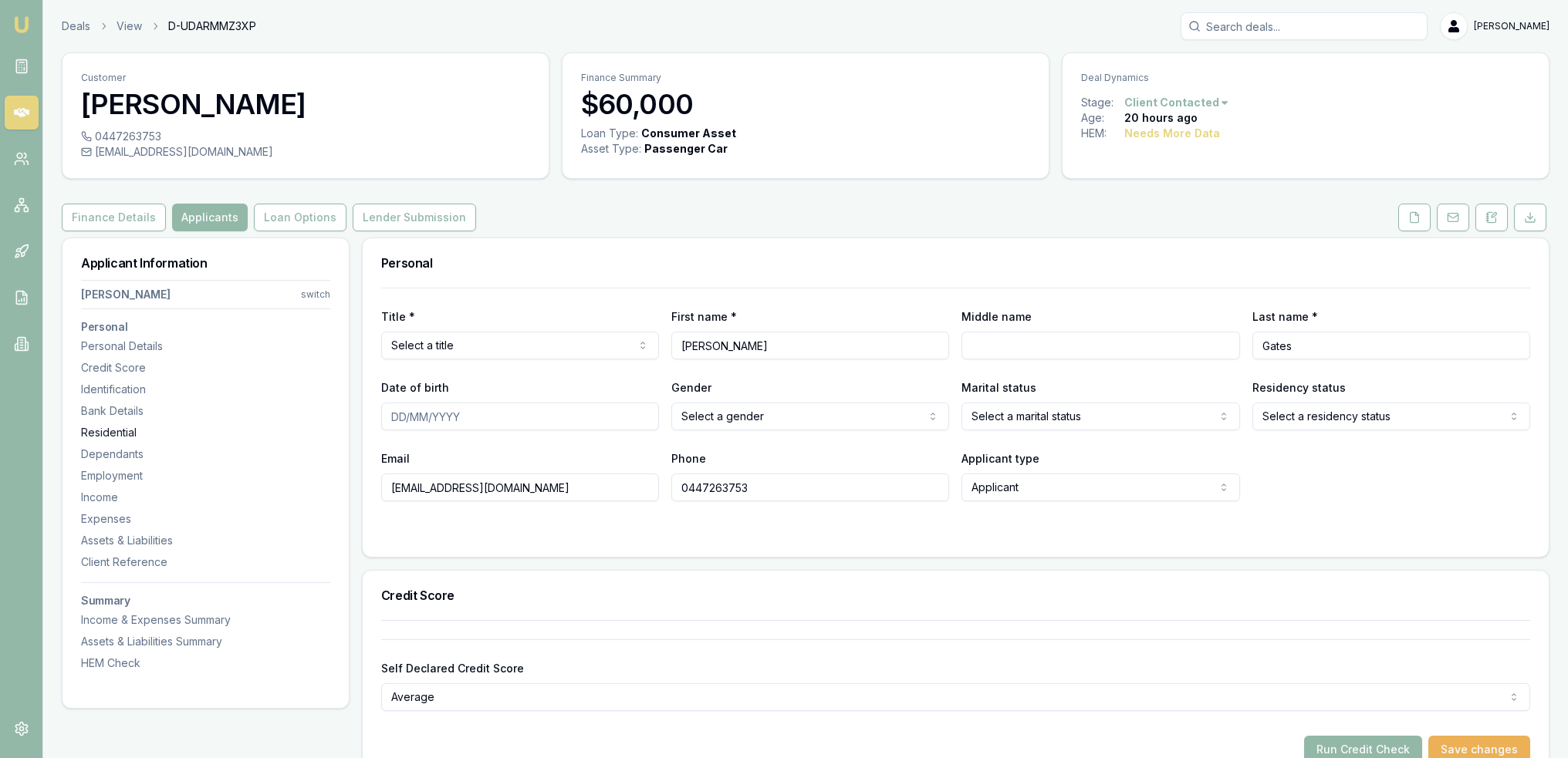
click at [110, 434] on div "Residential" at bounding box center [206, 433] width 250 height 16
click at [1491, 213] on icon at bounding box center [1492, 218] width 12 height 12
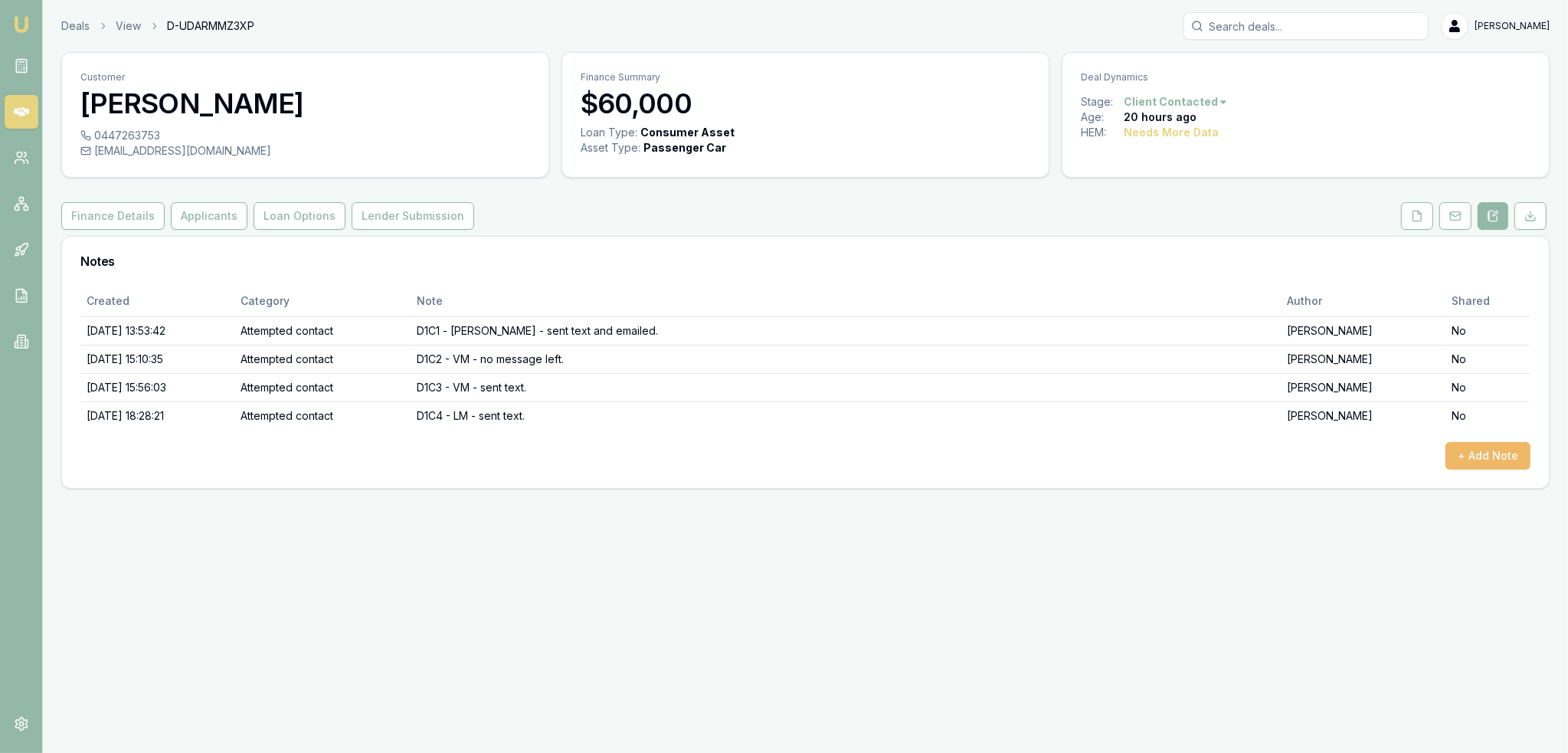
click at [1489, 451] on button "+ Add Note" at bounding box center [1488, 456] width 85 height 28
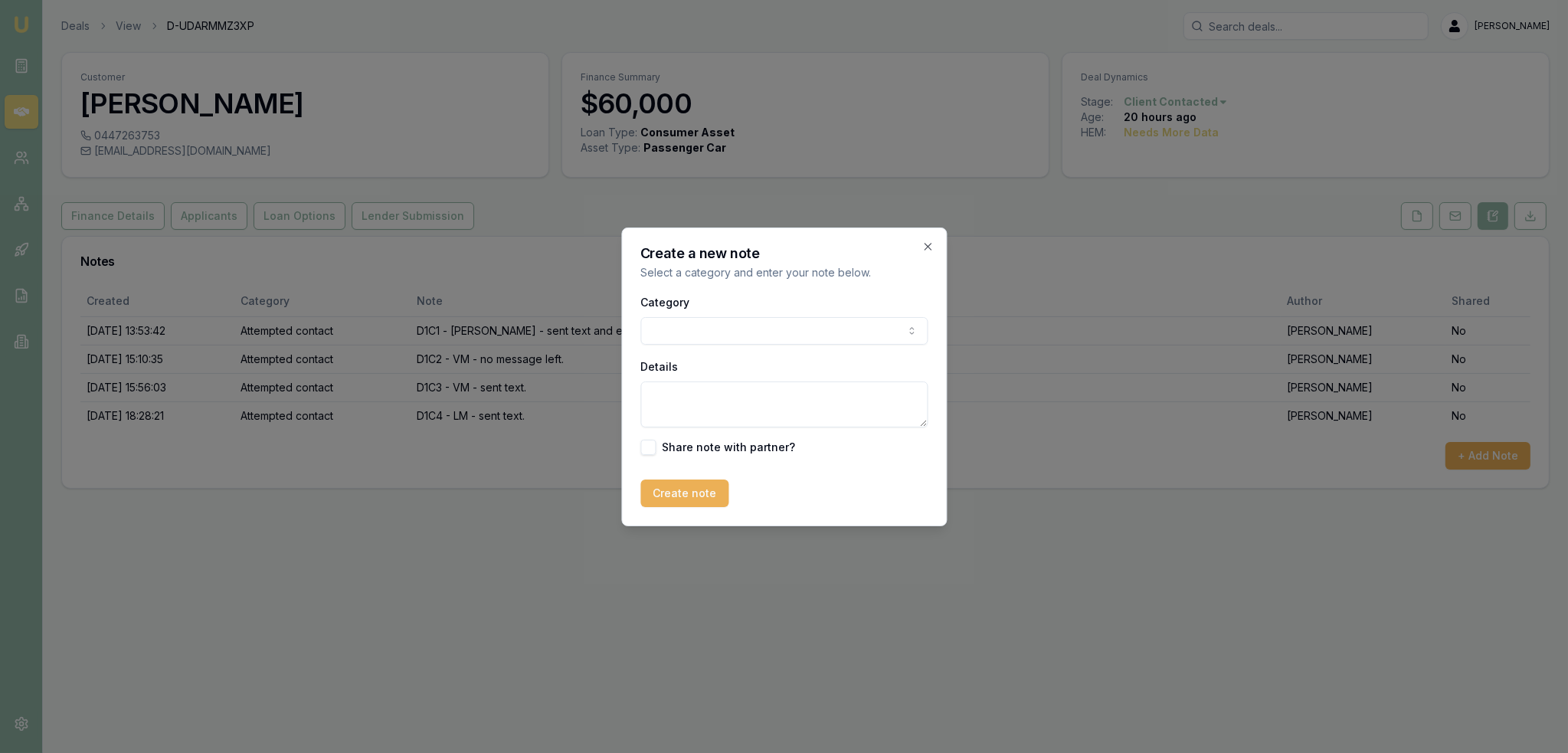
click at [720, 327] on body "Emu Broker Deals View D-UDARMMZ3XP Robyn Adams Toggle Menu Customer Kylie Gates…" at bounding box center [784, 376] width 1568 height 753
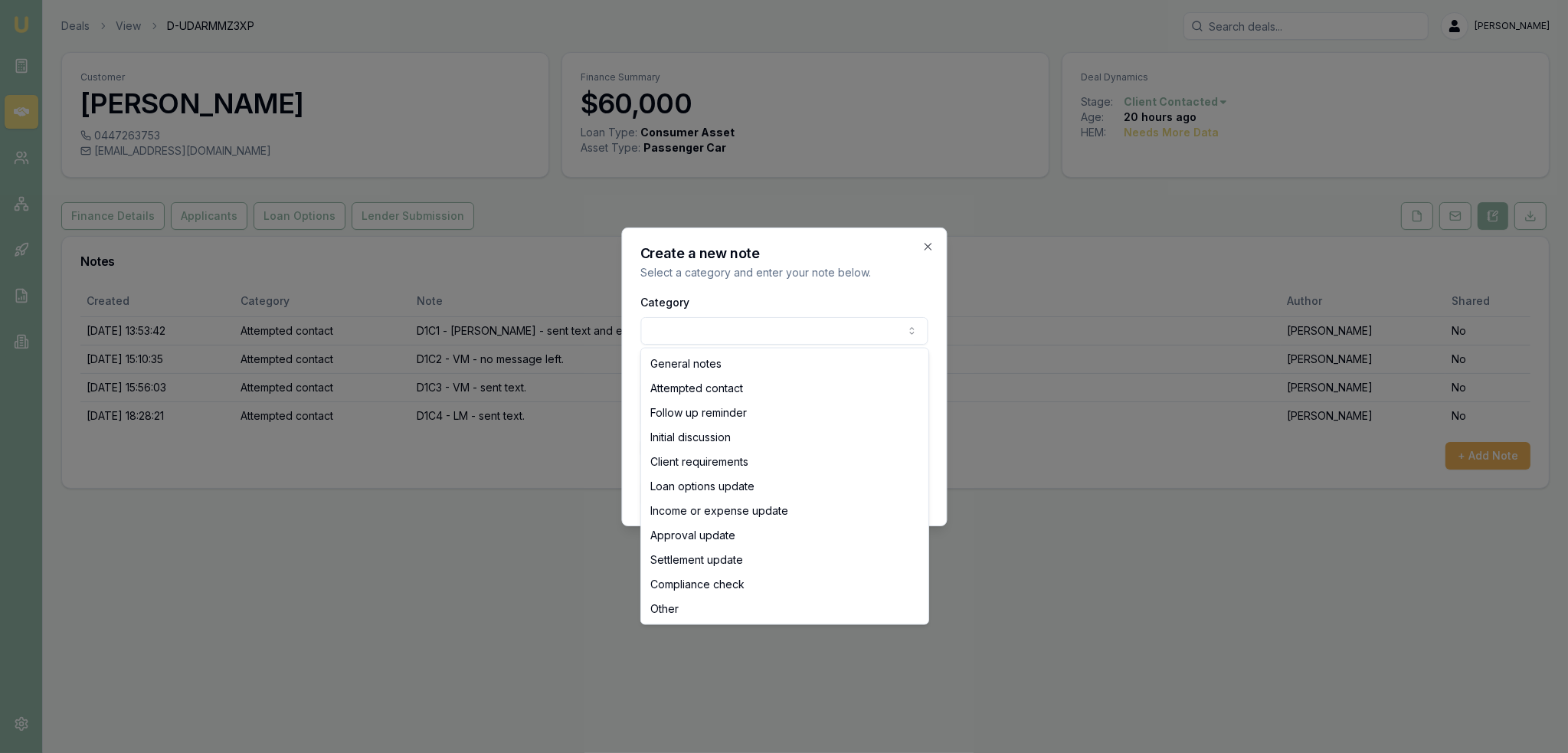
select select "ATTEMPTED_CONTACT"
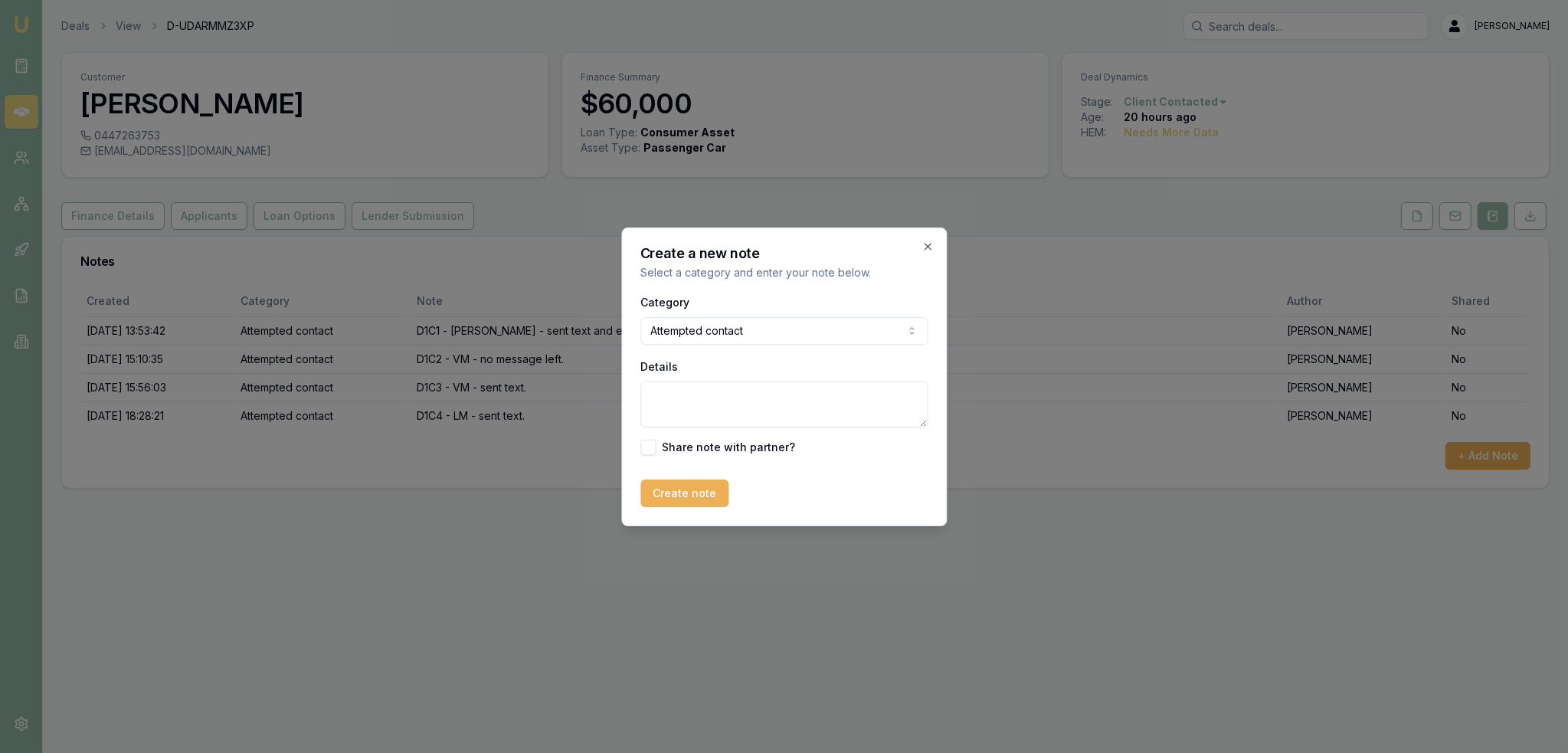
click at [705, 407] on textarea "Details" at bounding box center [784, 404] width 287 height 46
type textarea "D2C1 - LM - sent text and emailed."
click at [668, 500] on button "Create note" at bounding box center [684, 493] width 88 height 28
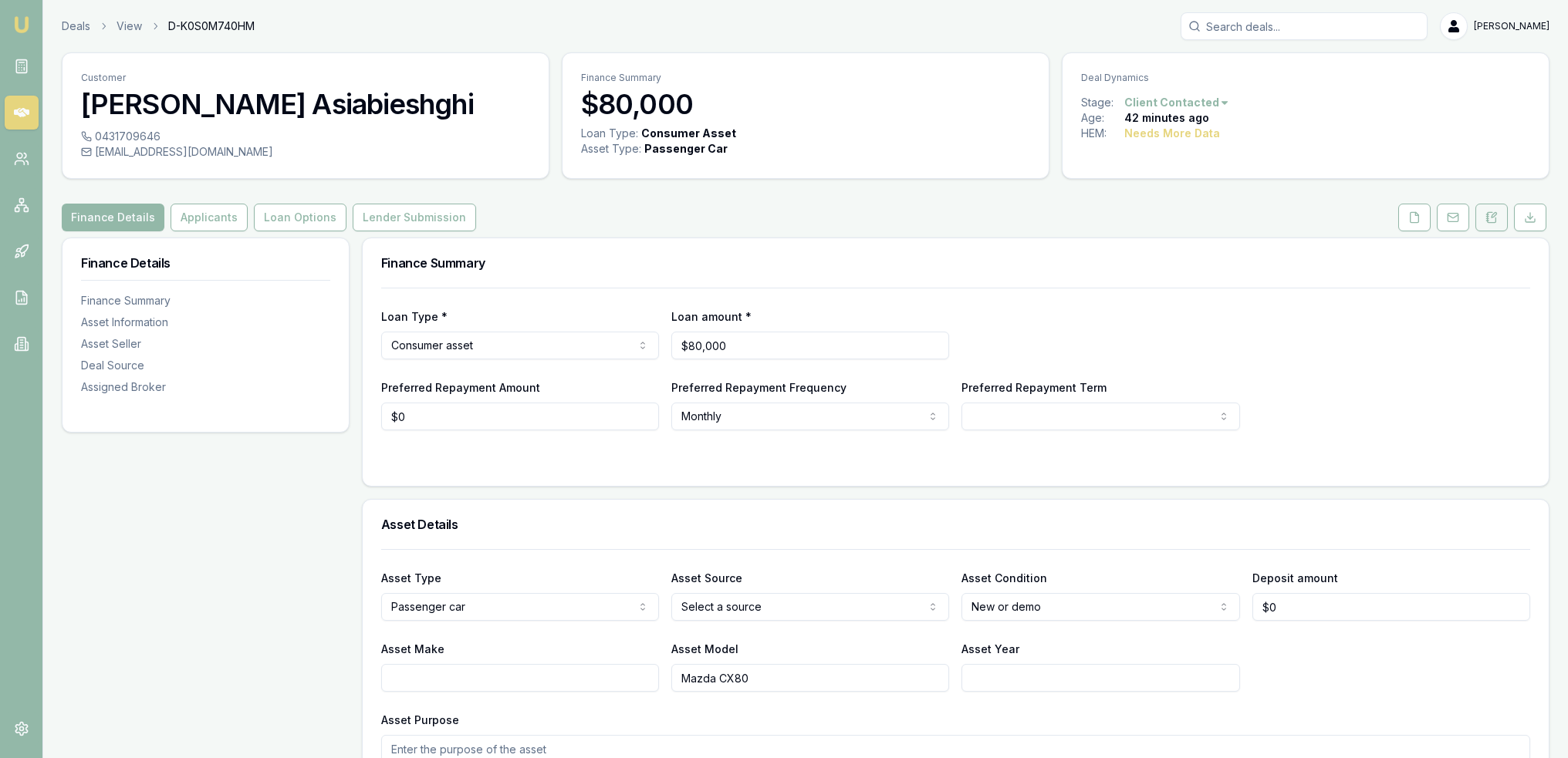
click at [1489, 221] on icon at bounding box center [1492, 218] width 12 height 12
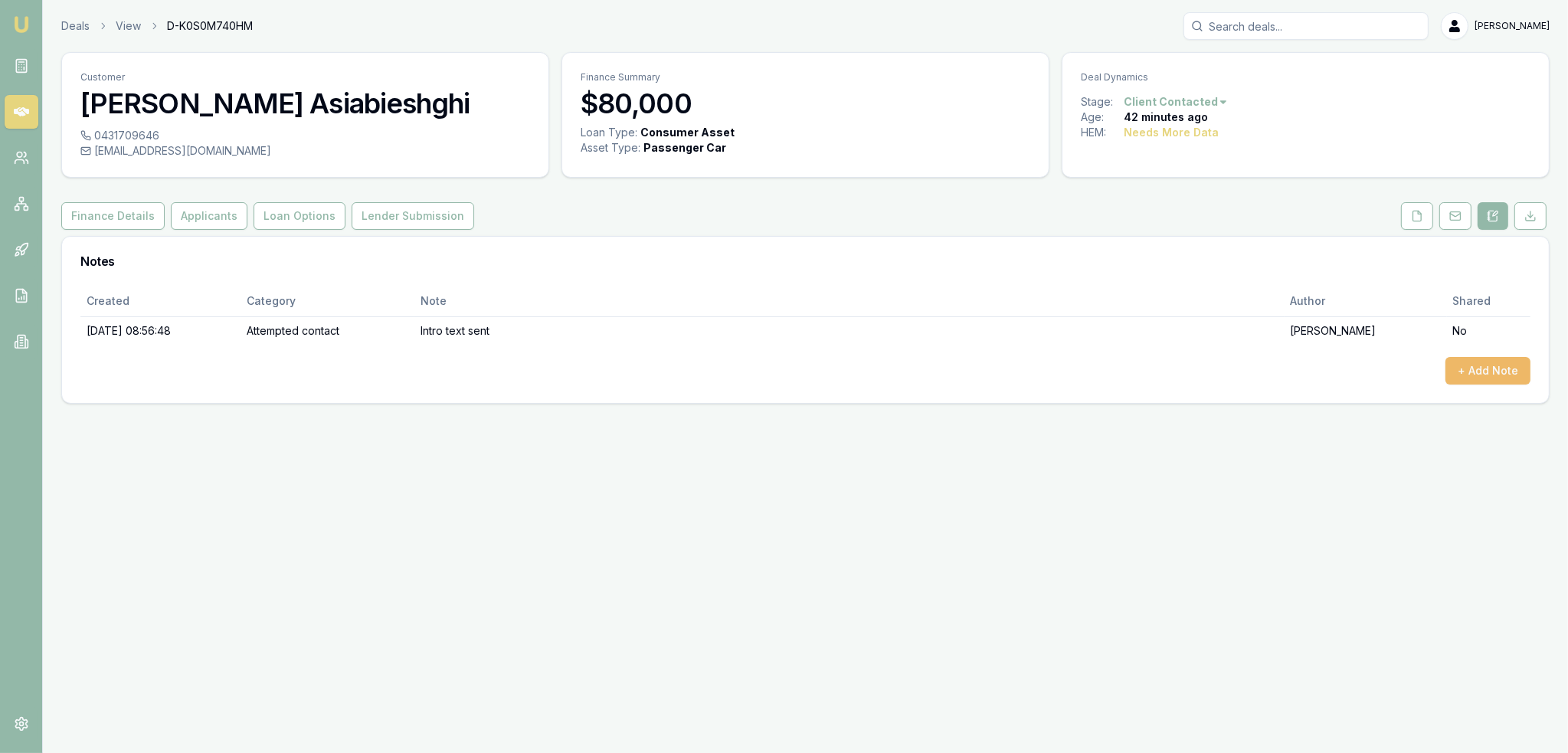
click at [1481, 373] on button "+ Add Note" at bounding box center [1488, 371] width 85 height 28
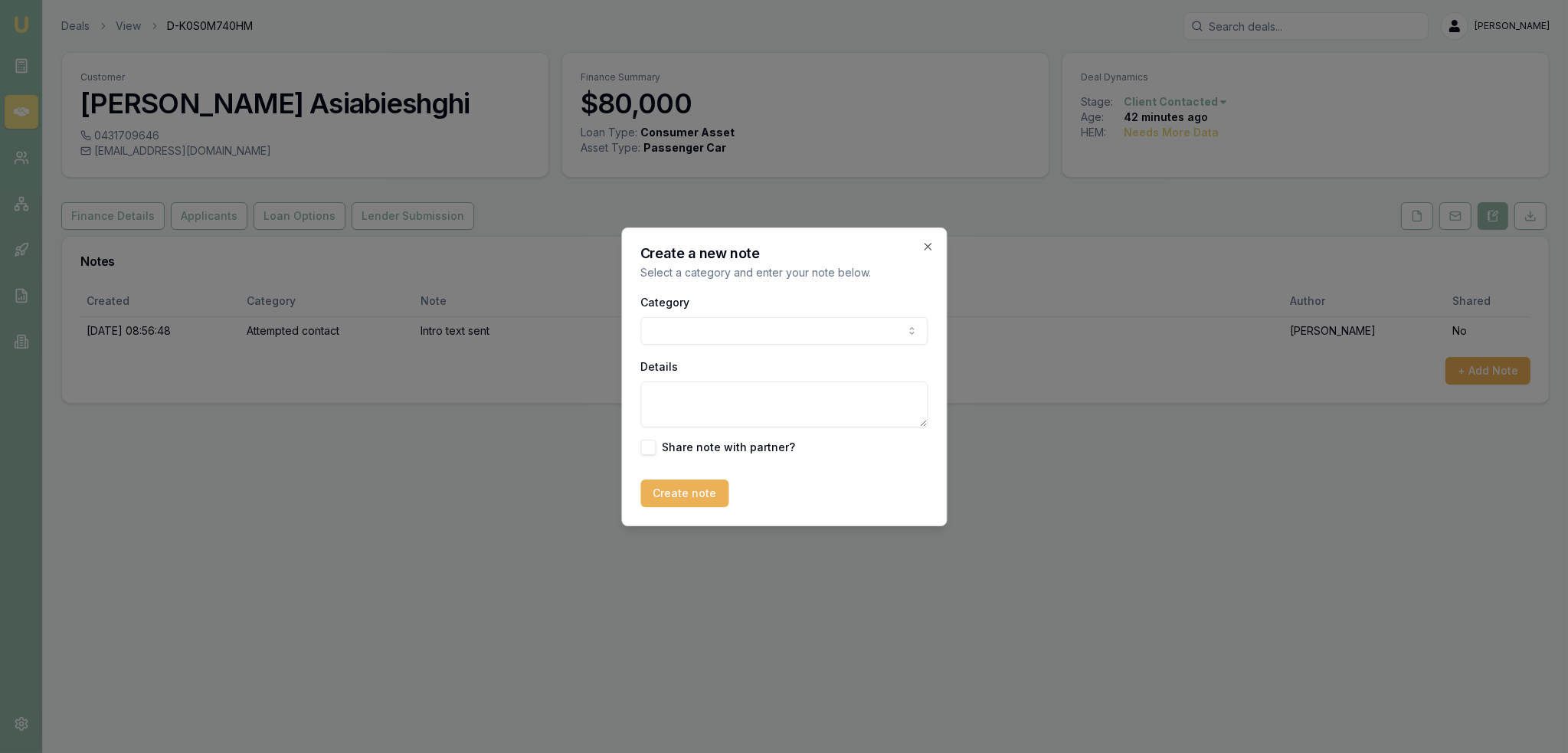
click at [711, 337] on body "Emu Broker Deals View D-K0S0M740HM [PERSON_NAME] Toggle Menu Customer [PERSON_N…" at bounding box center [784, 376] width 1568 height 753
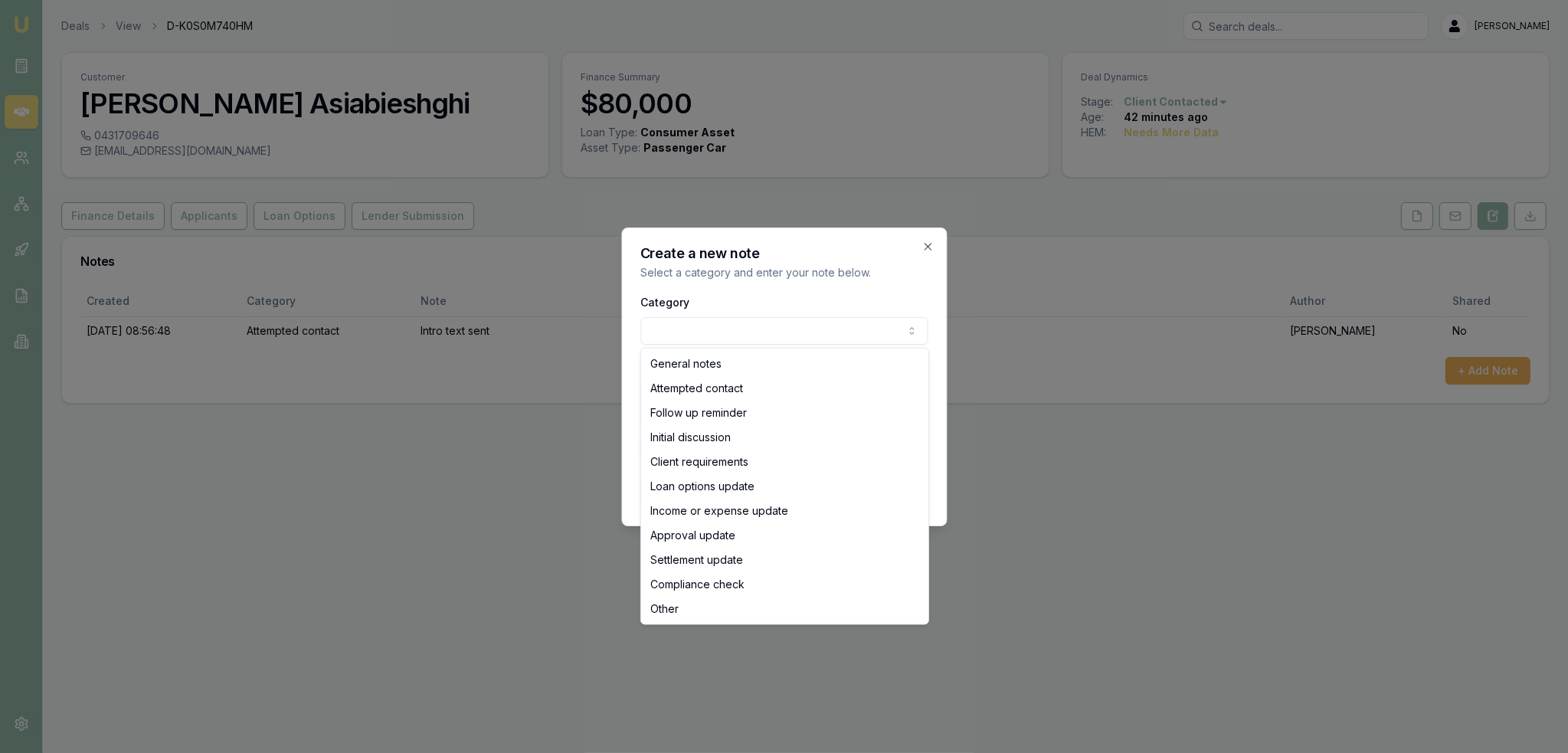
select select "ATTEMPTED_CONTACT"
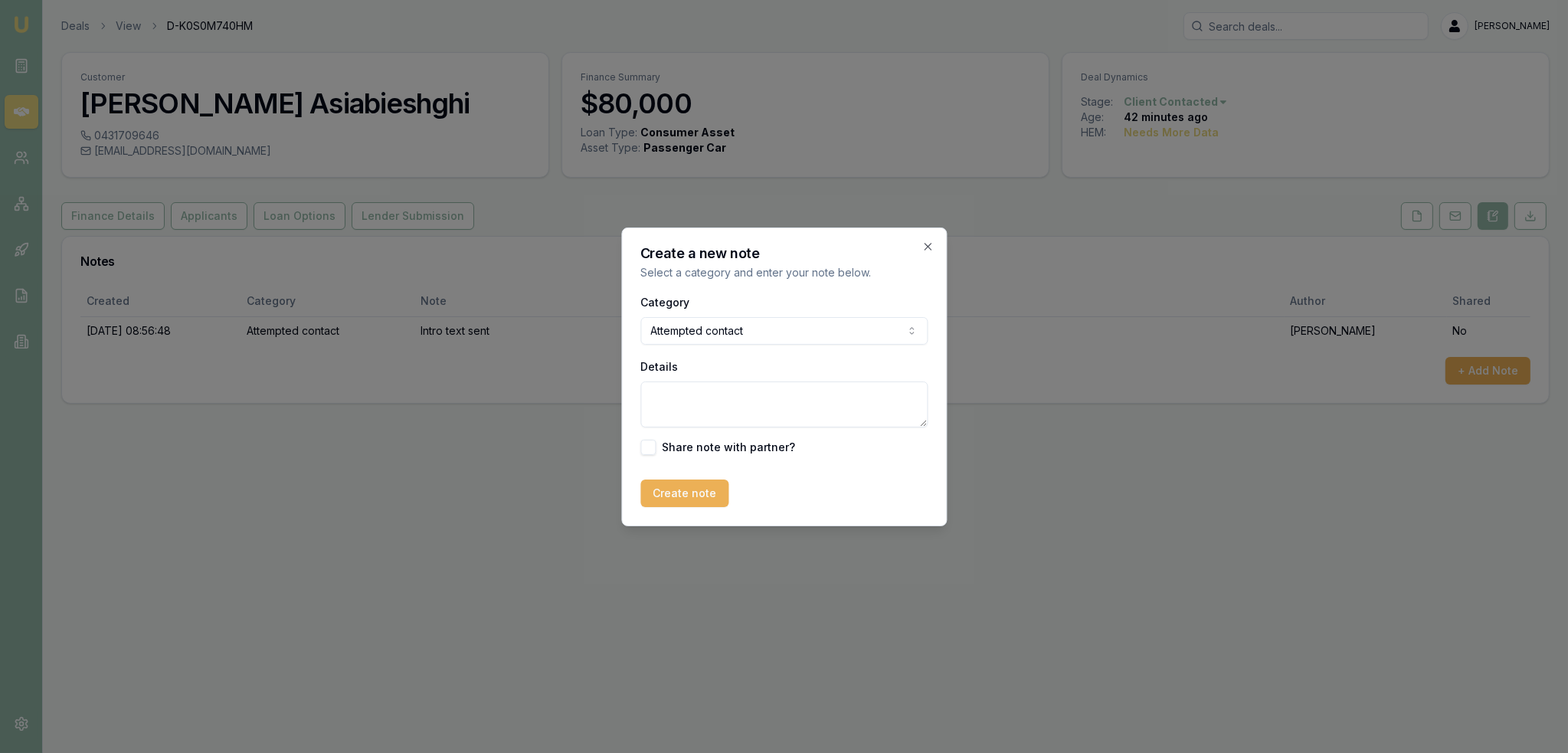
click at [709, 401] on textarea "Details" at bounding box center [784, 404] width 287 height 46
type textarea "D1C1 - LM - sent text and emailed."
click at [691, 496] on button "Create note" at bounding box center [684, 493] width 88 height 28
